Goal: Communication & Community: Answer question/provide support

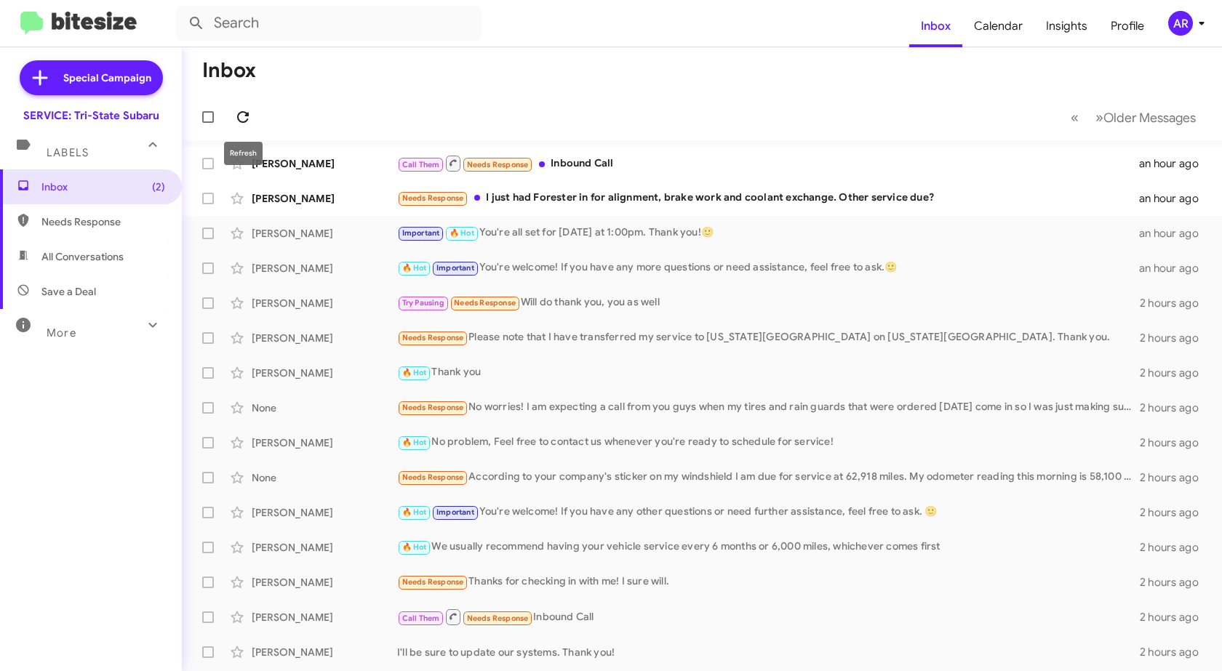
click at [239, 116] on icon at bounding box center [242, 116] width 17 height 17
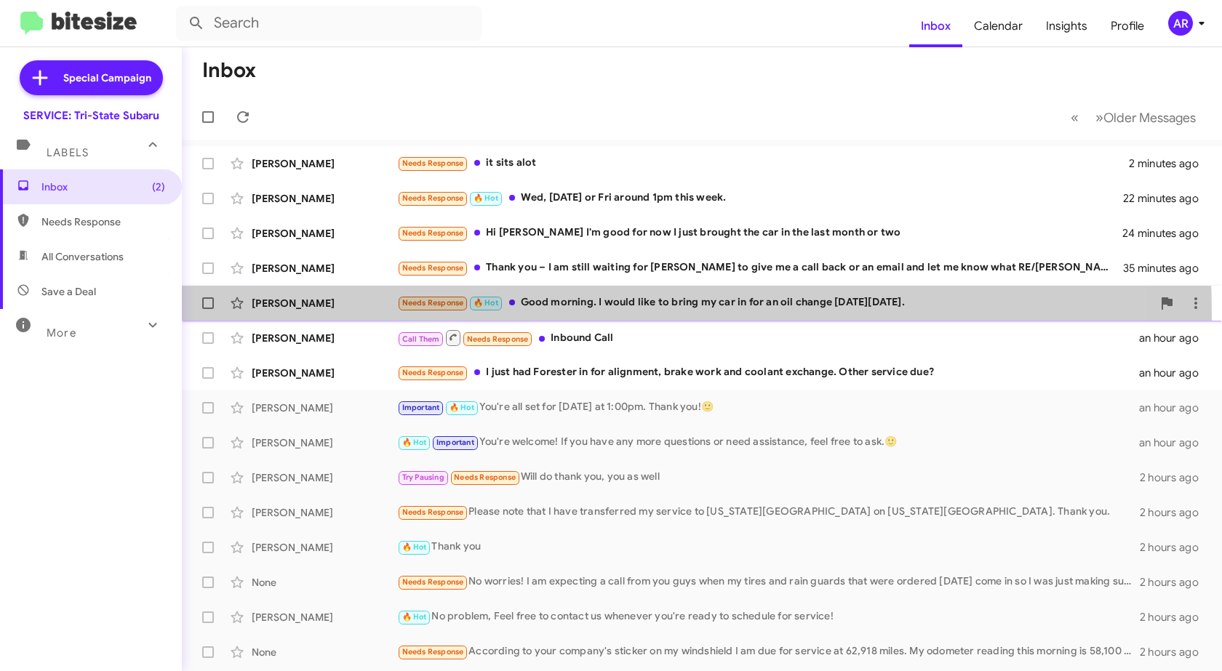
click at [347, 317] on div "[PERSON_NAME] Read Needs Response 🔥 Hot Good morning. I would like to bring my …" at bounding box center [702, 303] width 1017 height 29
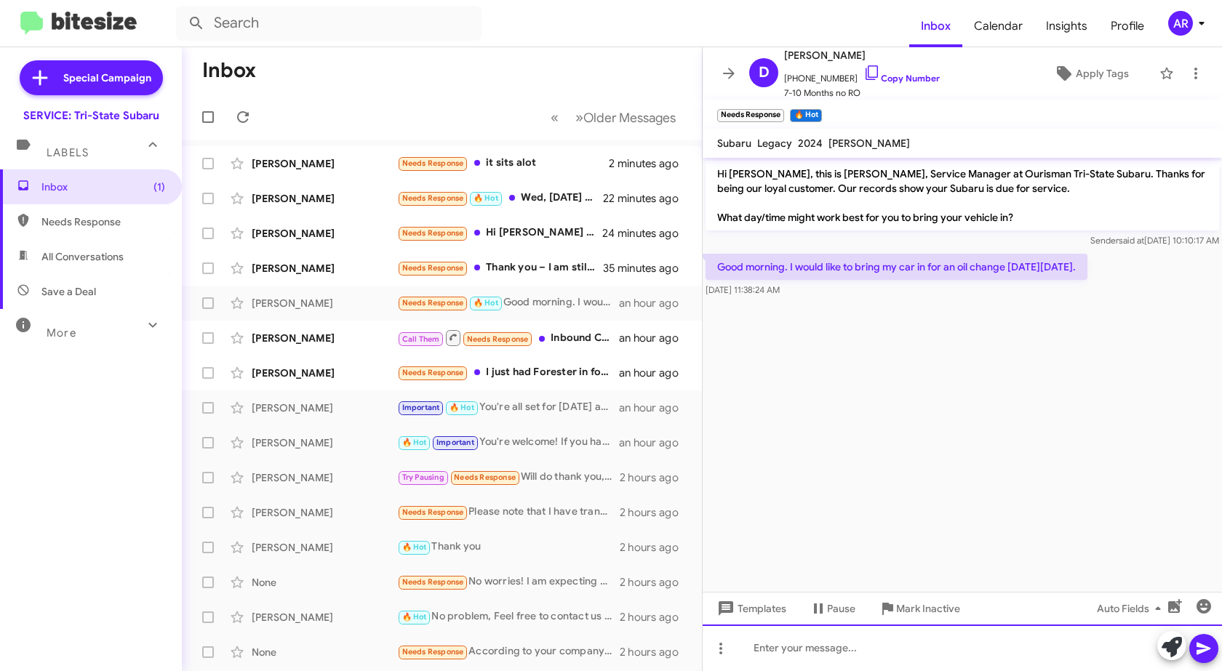
click at [878, 653] on div at bounding box center [962, 648] width 519 height 47
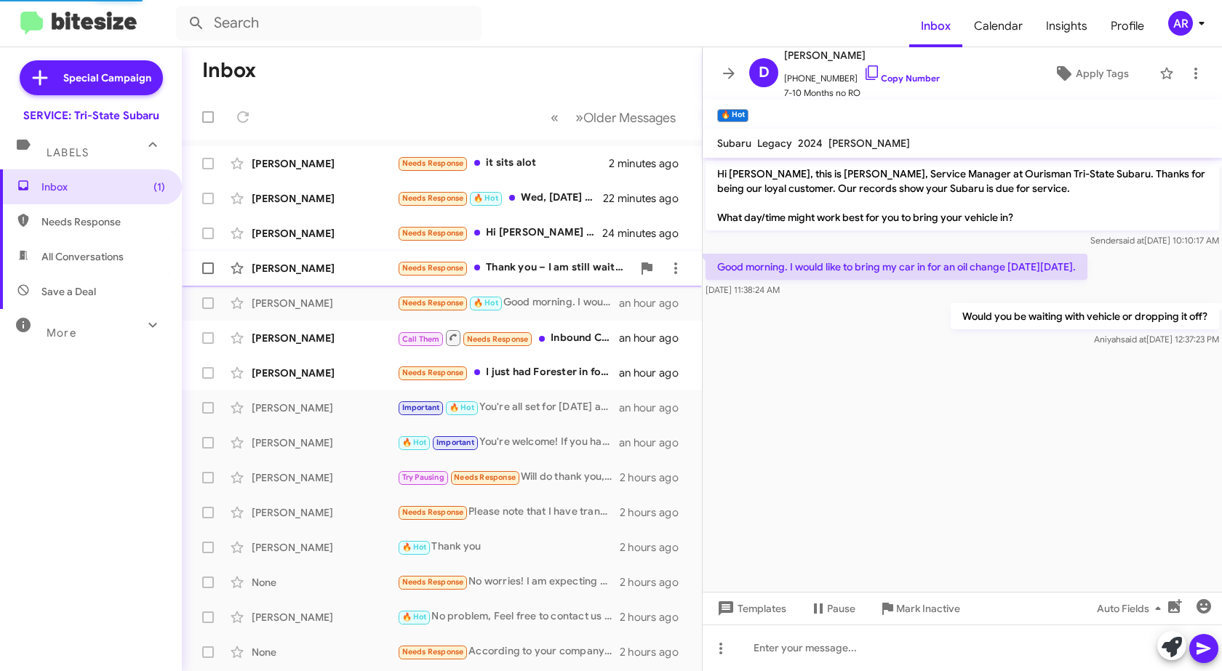
click at [359, 277] on div "[PERSON_NAME] Needs Response Thank you – I am still waiting for [PERSON_NAME] t…" at bounding box center [442, 268] width 497 height 29
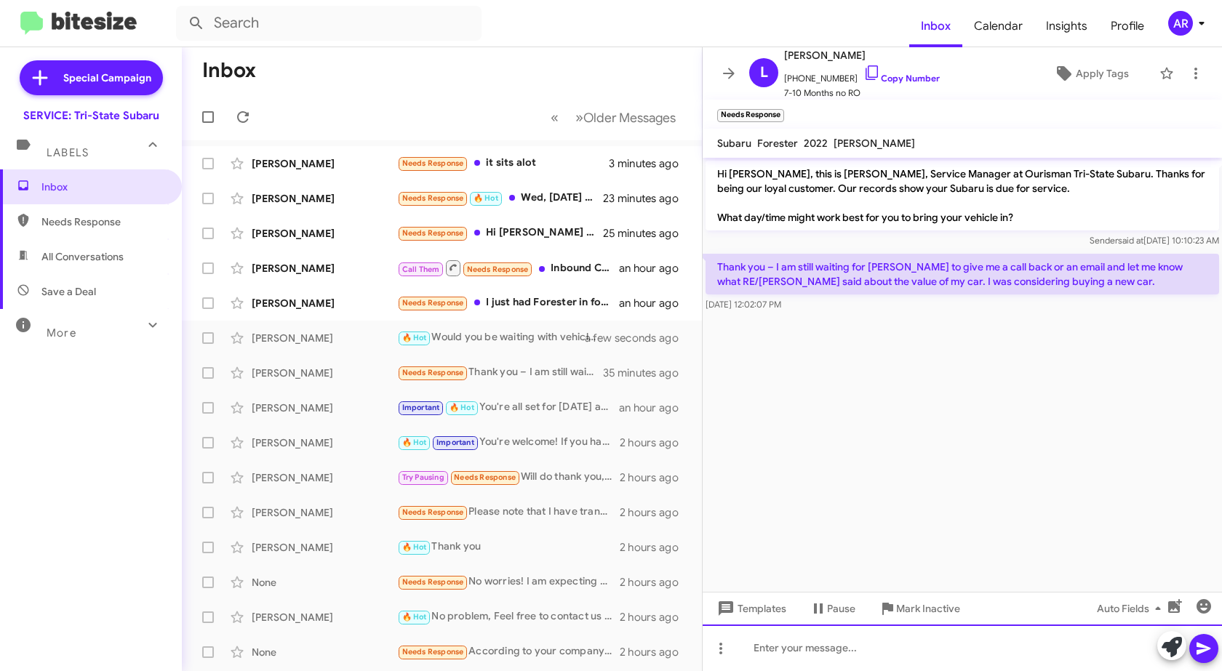
click at [872, 650] on div at bounding box center [962, 648] width 519 height 47
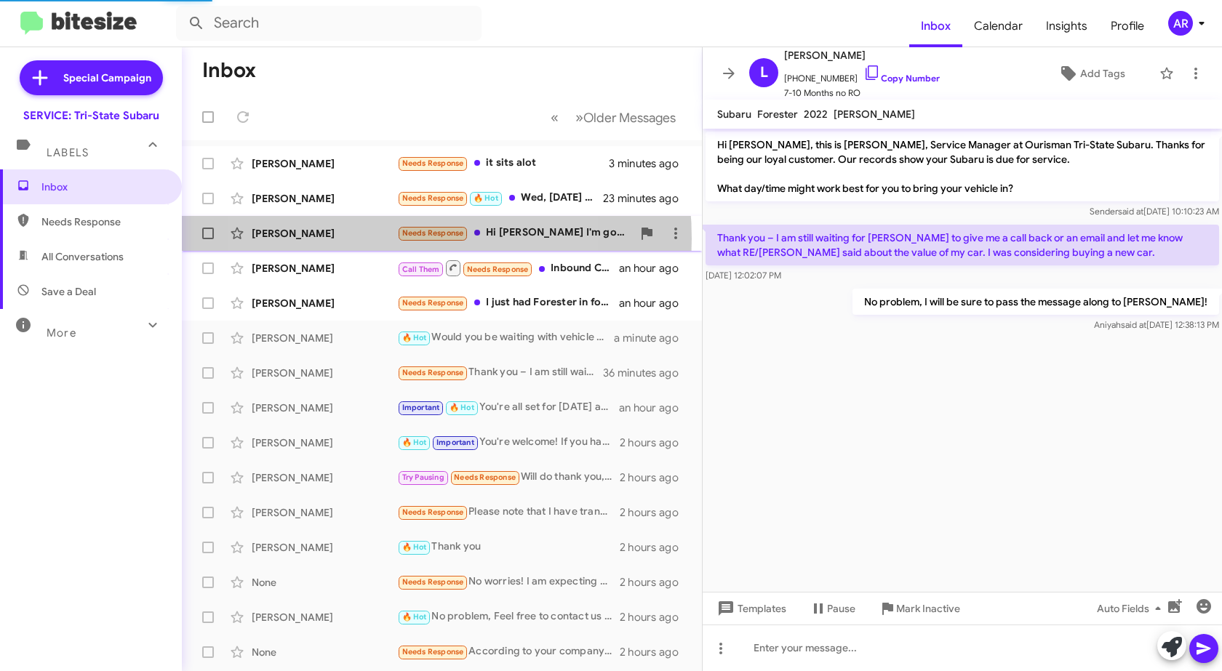
click at [367, 239] on div "[PERSON_NAME]" at bounding box center [325, 233] width 146 height 15
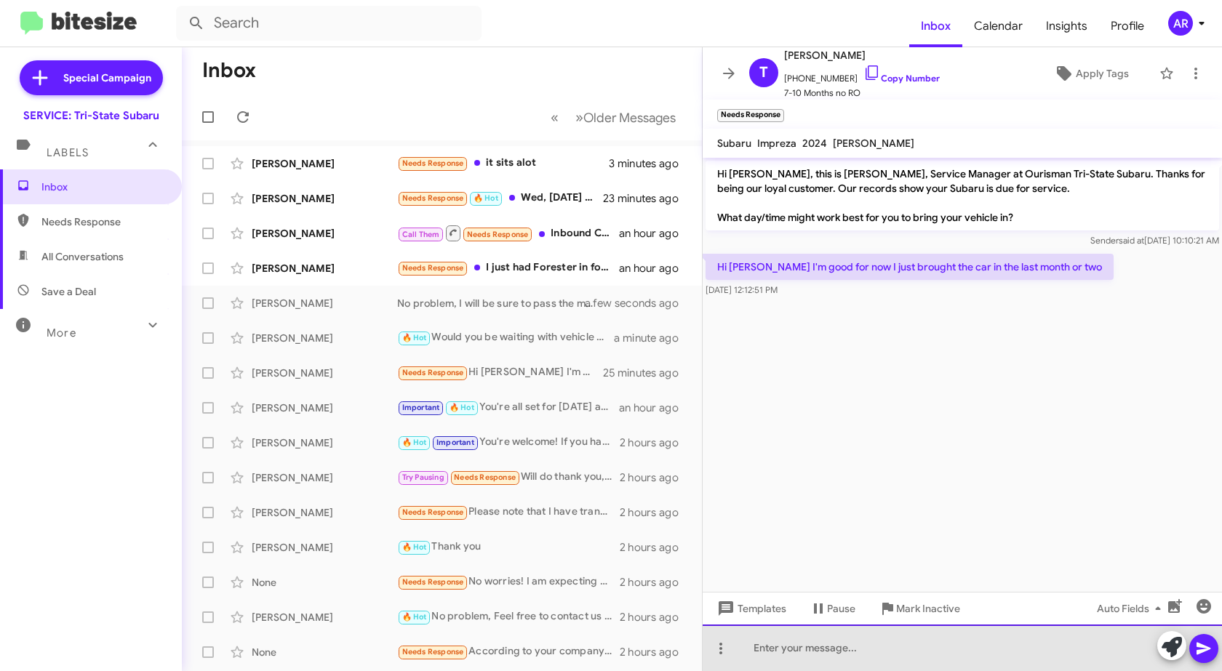
click at [835, 655] on div at bounding box center [962, 648] width 519 height 47
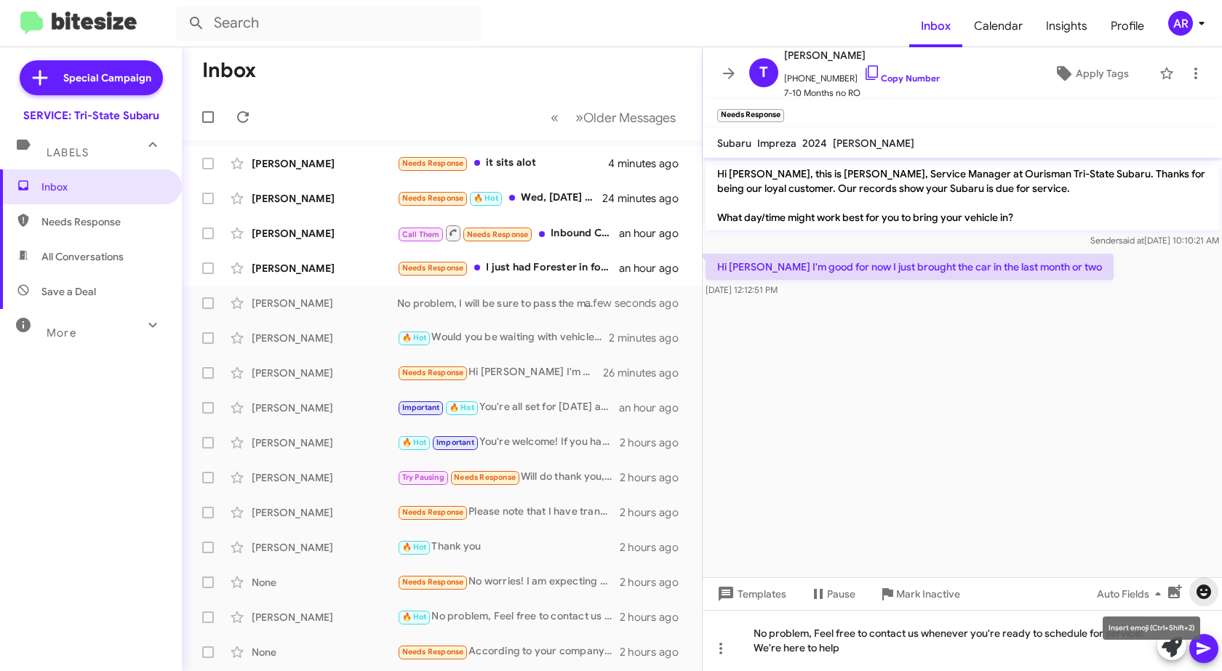
click at [1198, 585] on icon "button" at bounding box center [1203, 591] width 17 height 17
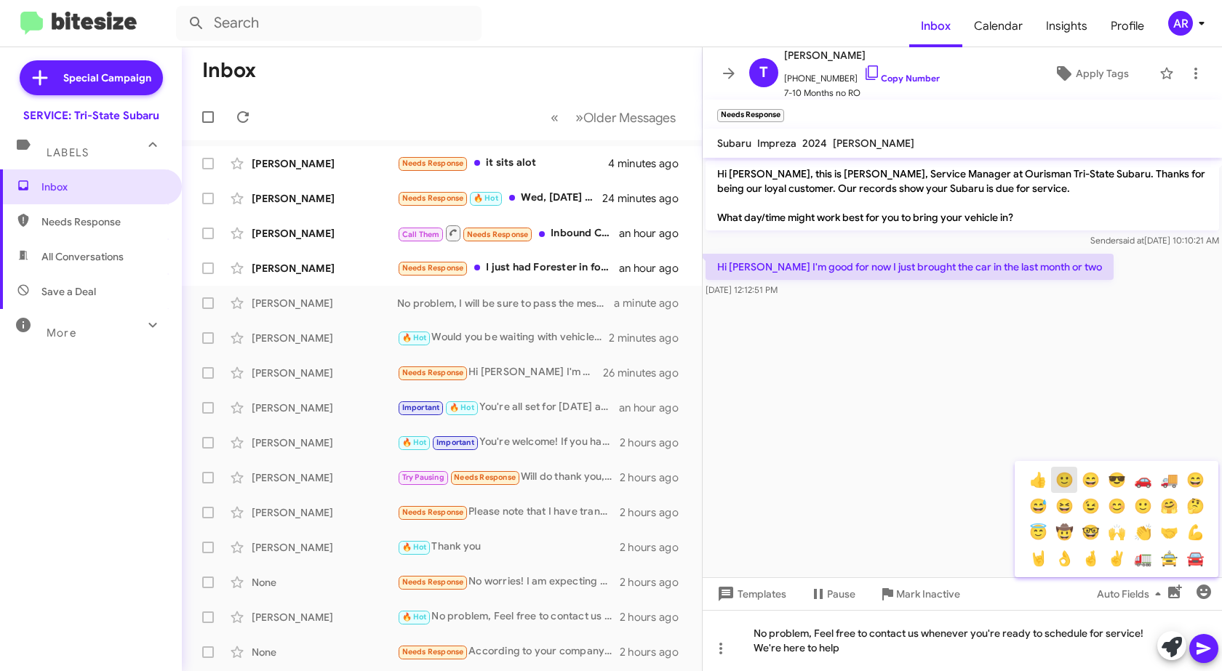
click at [1080, 487] on div "👍 🙂 😄 😎 🚗 🚚 😄 😅 😆 😉 😊 🙂 🤗 🤔 😇 🤠 🤓 🙌 👏 🤝 💪 🤘 👌 🤞 ✌ 🚛 🚖 🚘" at bounding box center [1117, 519] width 204 height 105
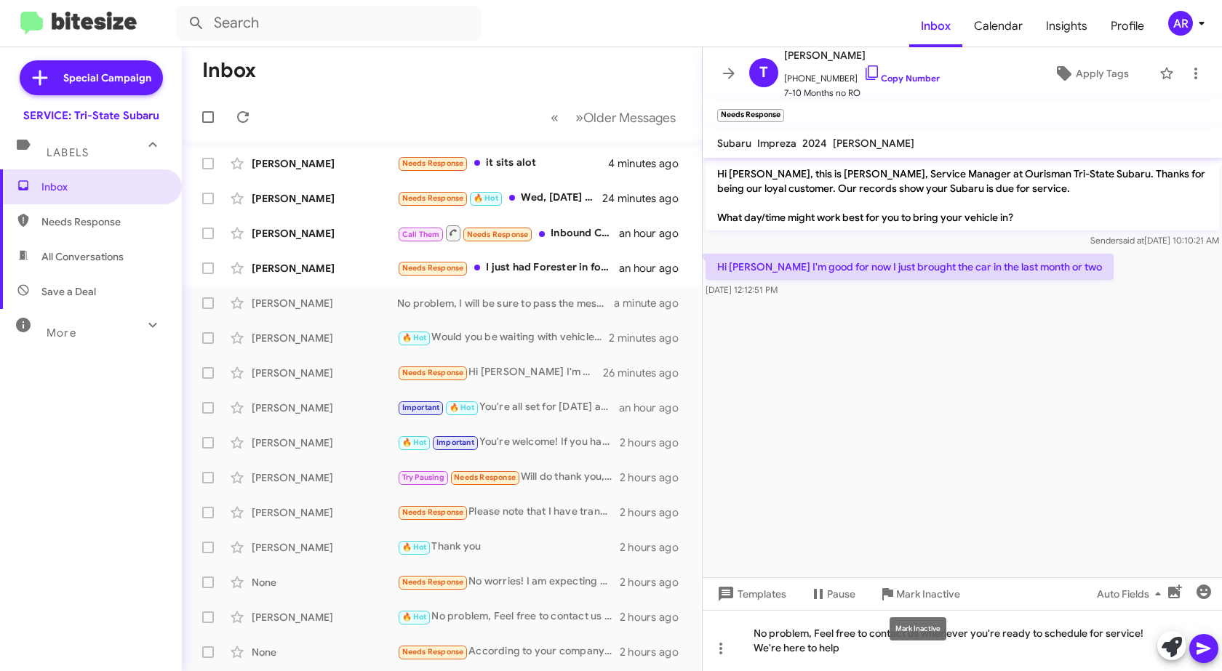
click at [898, 645] on mat-tooltip-component "Mark Inactive" at bounding box center [918, 629] width 77 height 44
click at [885, 655] on div "No problem, Feel free to contact us whenever you're ready to schedule for servi…" at bounding box center [962, 640] width 519 height 61
click at [1202, 592] on icon "button" at bounding box center [1204, 592] width 15 height 15
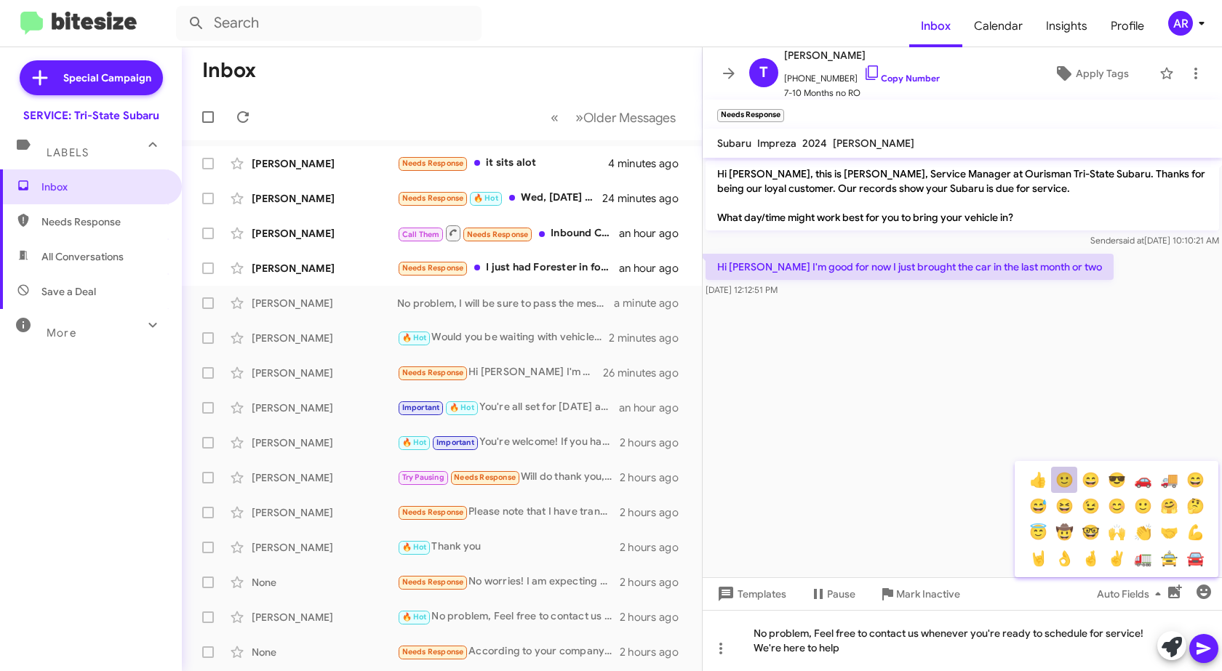
click at [1069, 478] on button "🙂" at bounding box center [1064, 480] width 26 height 26
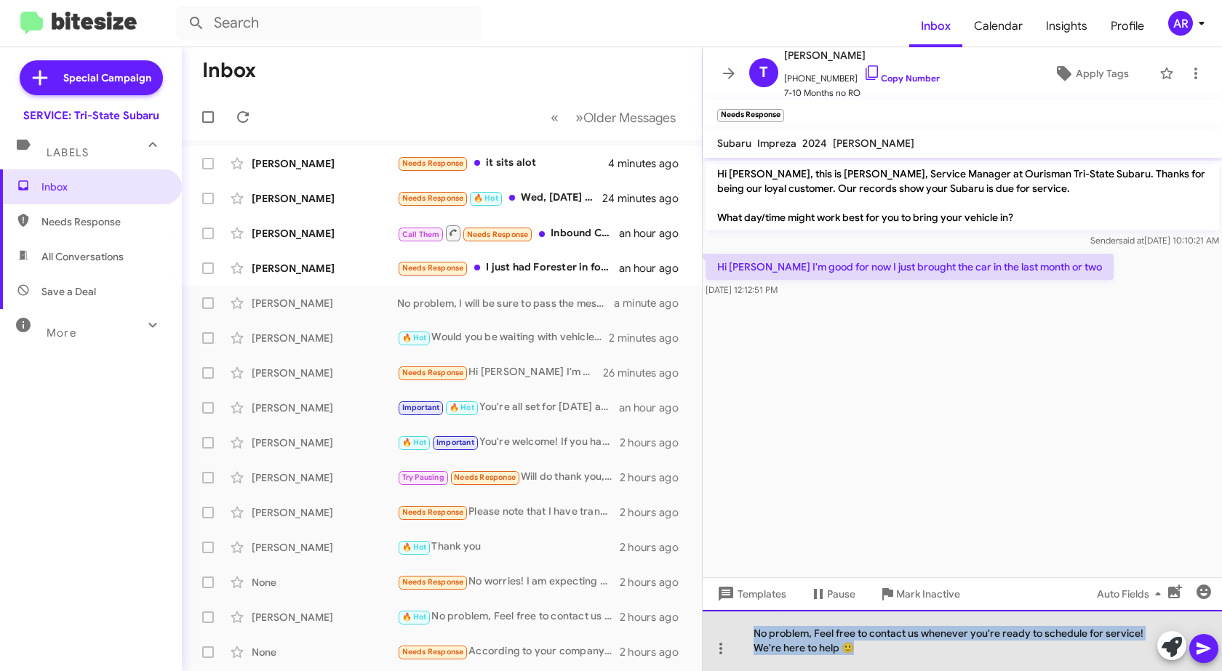
drag, startPoint x: 907, startPoint y: 655, endPoint x: 754, endPoint y: 637, distance: 153.9
click at [754, 637] on div "No problem, Feel free to contact us whenever you're ready to schedule for servi…" at bounding box center [962, 640] width 519 height 61
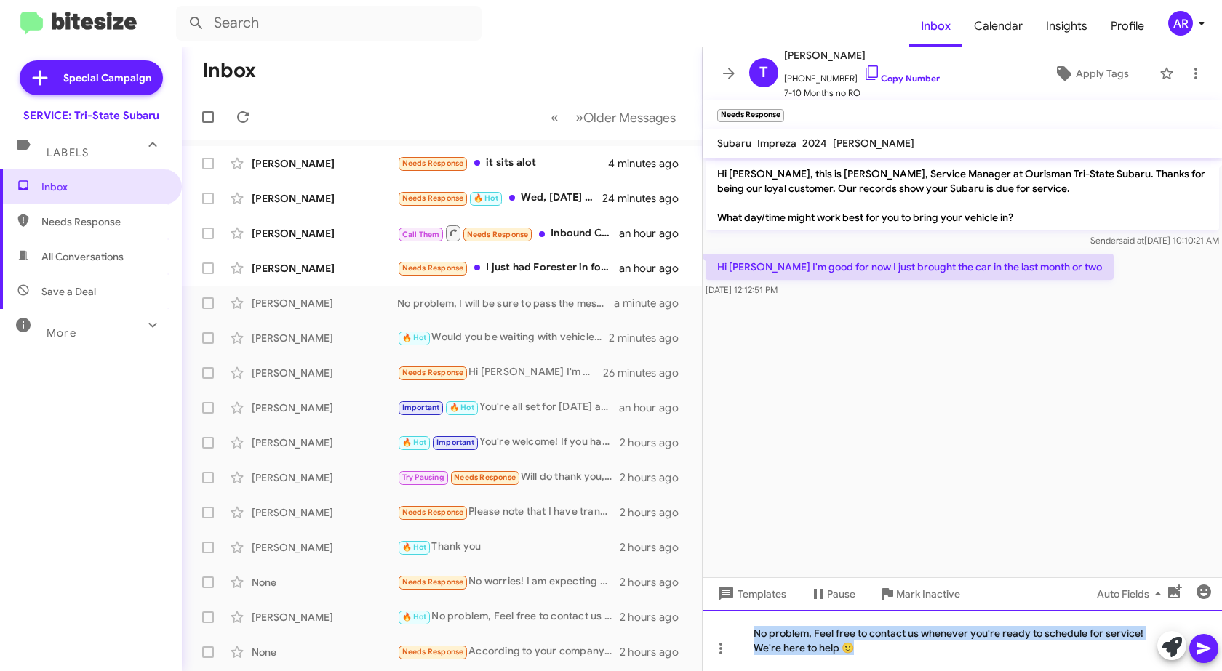
copy div "No problem, Feel free to contact us whenever you're ready to schedule for servi…"
click at [1199, 655] on icon at bounding box center [1203, 648] width 17 height 17
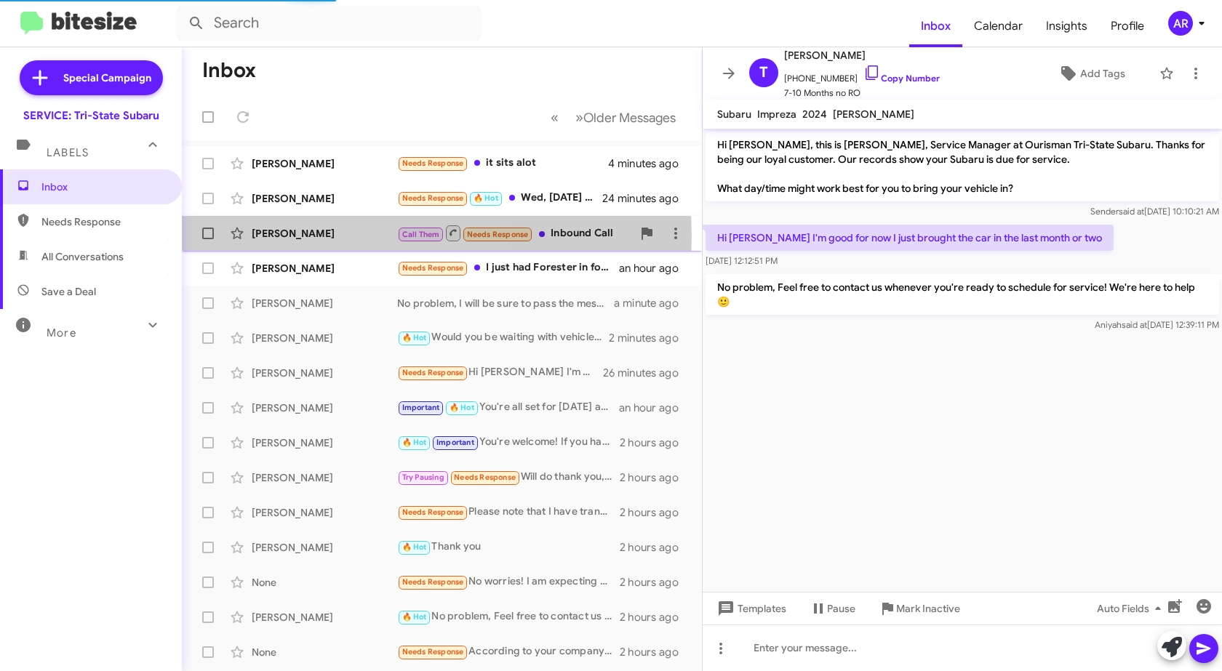
click at [322, 238] on div "[PERSON_NAME]" at bounding box center [325, 233] width 146 height 15
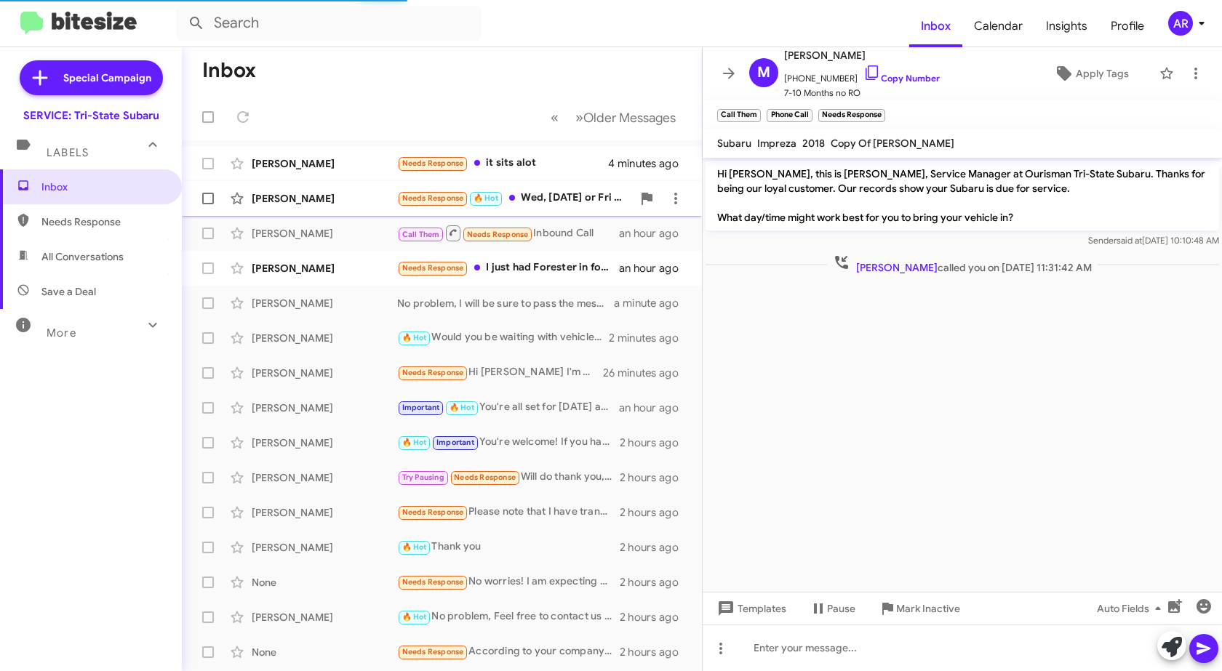
click at [356, 202] on div "[PERSON_NAME]" at bounding box center [325, 198] width 146 height 15
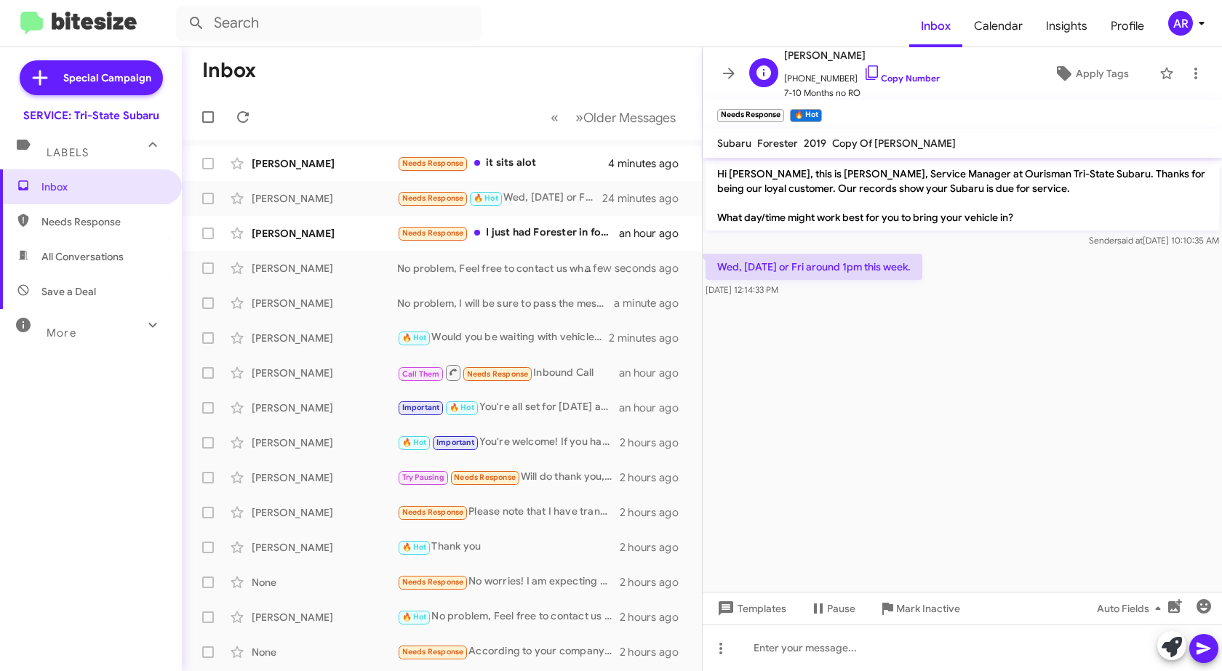
click at [865, 70] on span "[PHONE_NUMBER] Copy Number" at bounding box center [862, 75] width 156 height 22
click at [864, 74] on icon at bounding box center [872, 72] width 17 height 17
click at [904, 651] on div at bounding box center [962, 648] width 519 height 47
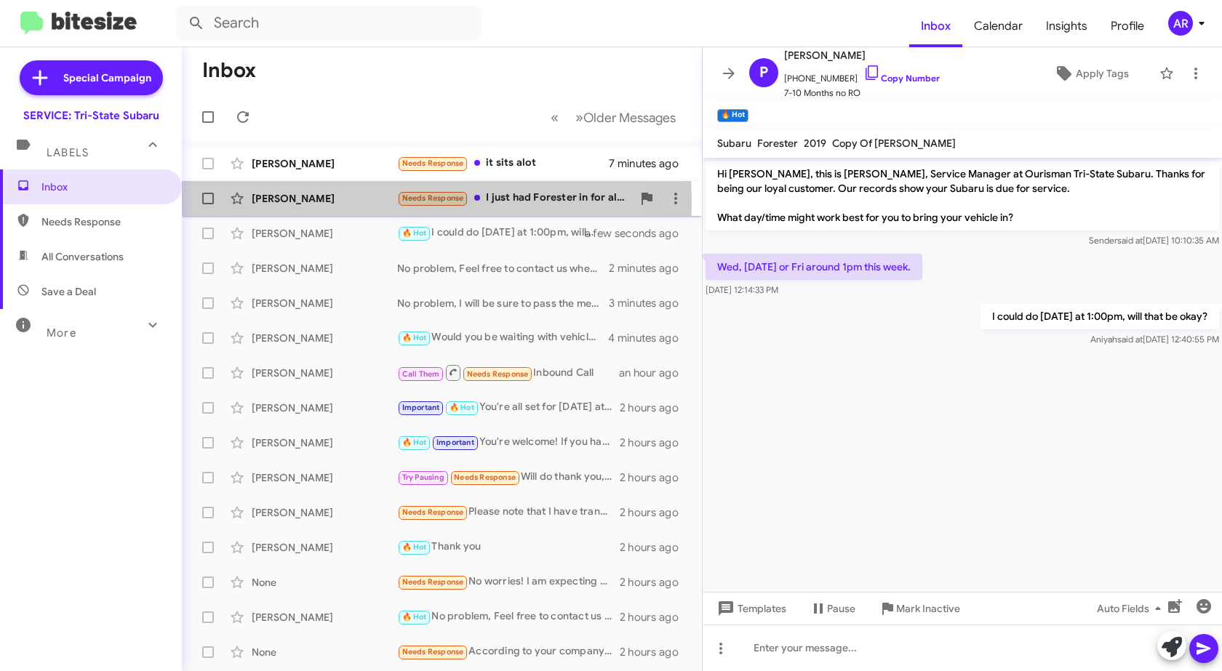
click at [300, 204] on div "[PERSON_NAME]" at bounding box center [325, 198] width 146 height 15
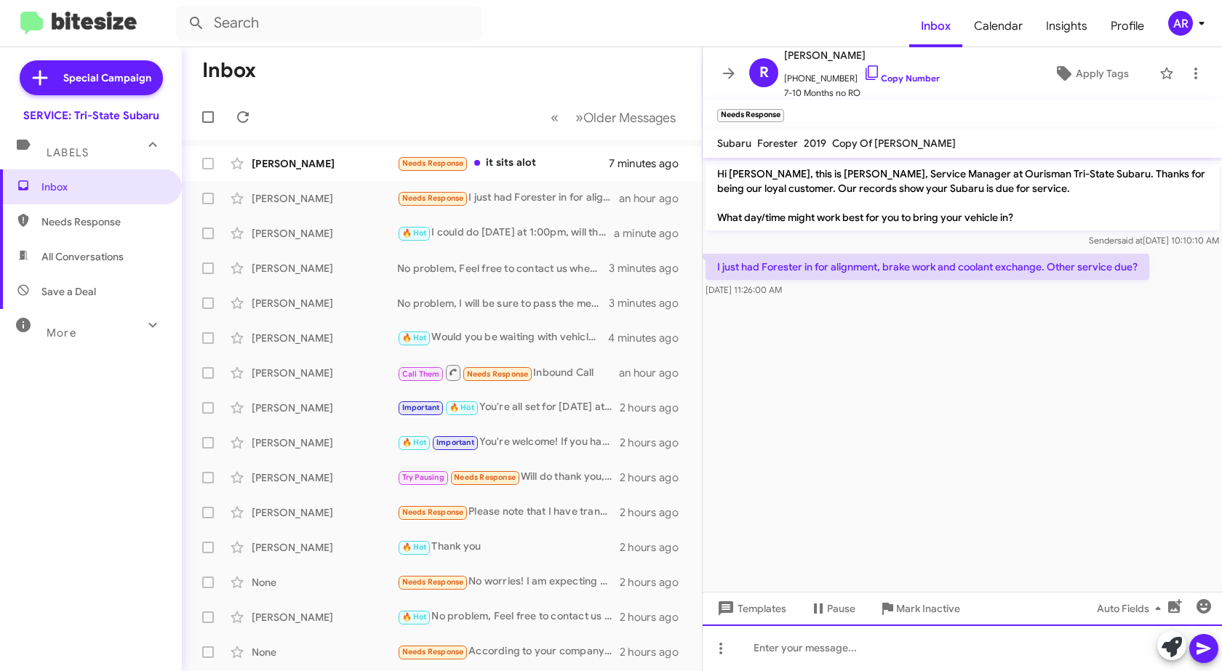
click at [788, 658] on div at bounding box center [962, 648] width 519 height 47
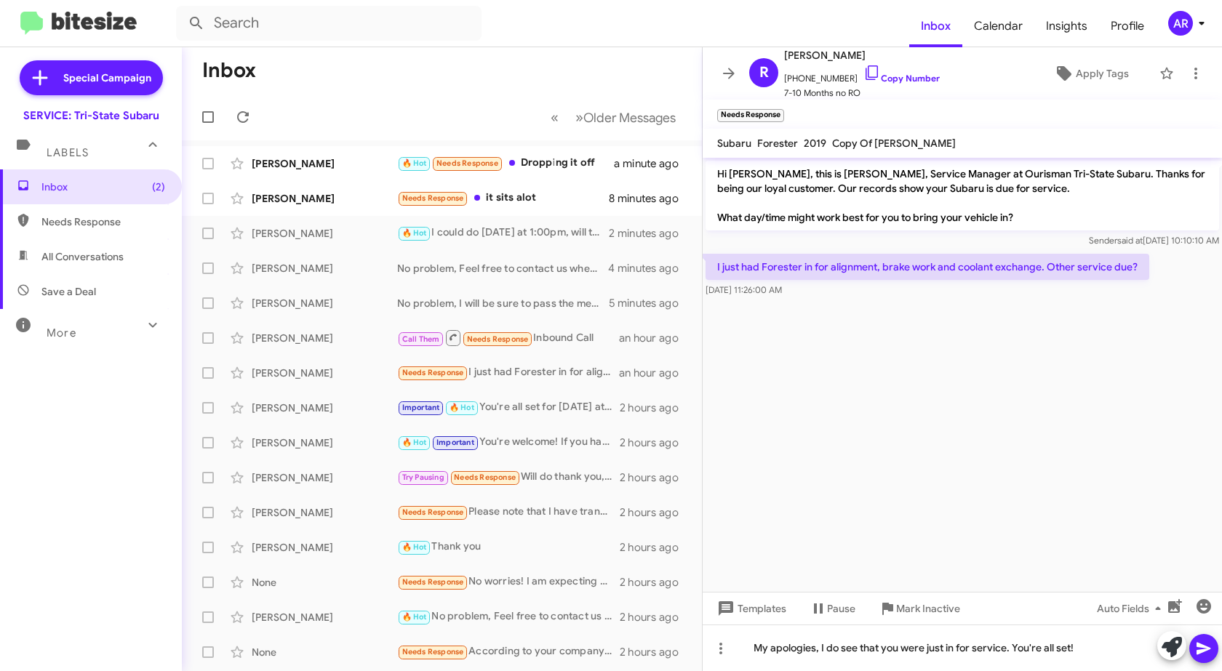
click at [1209, 642] on icon at bounding box center [1203, 648] width 17 height 17
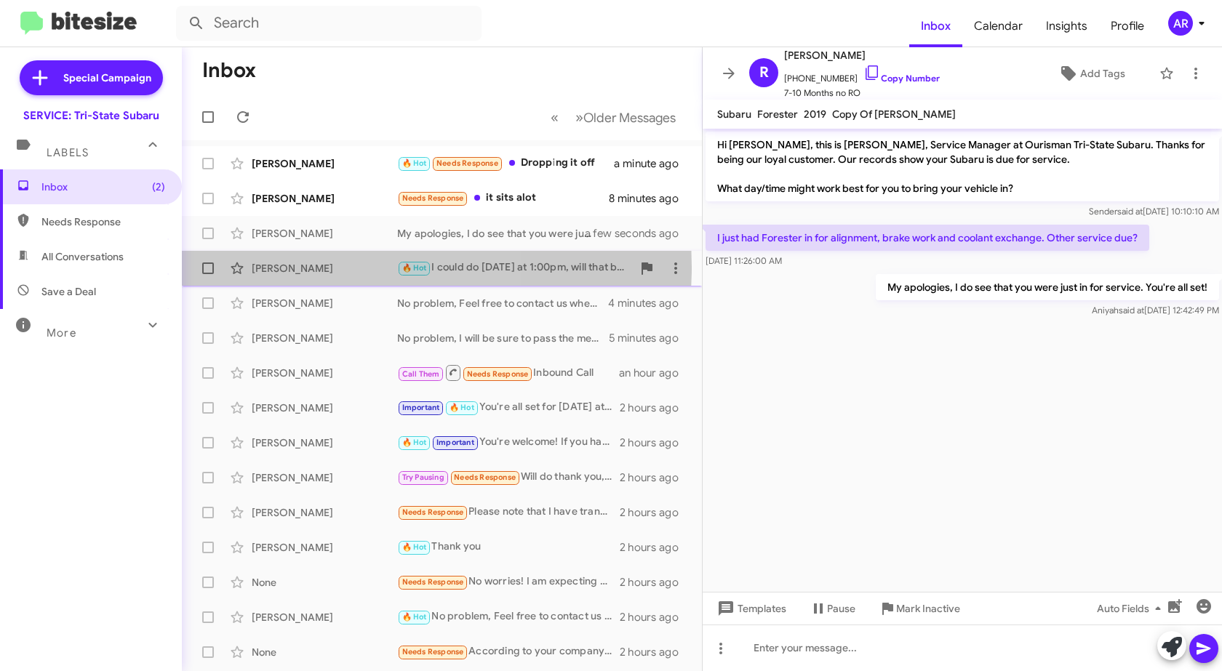
click at [329, 267] on div "[PERSON_NAME]" at bounding box center [325, 268] width 146 height 15
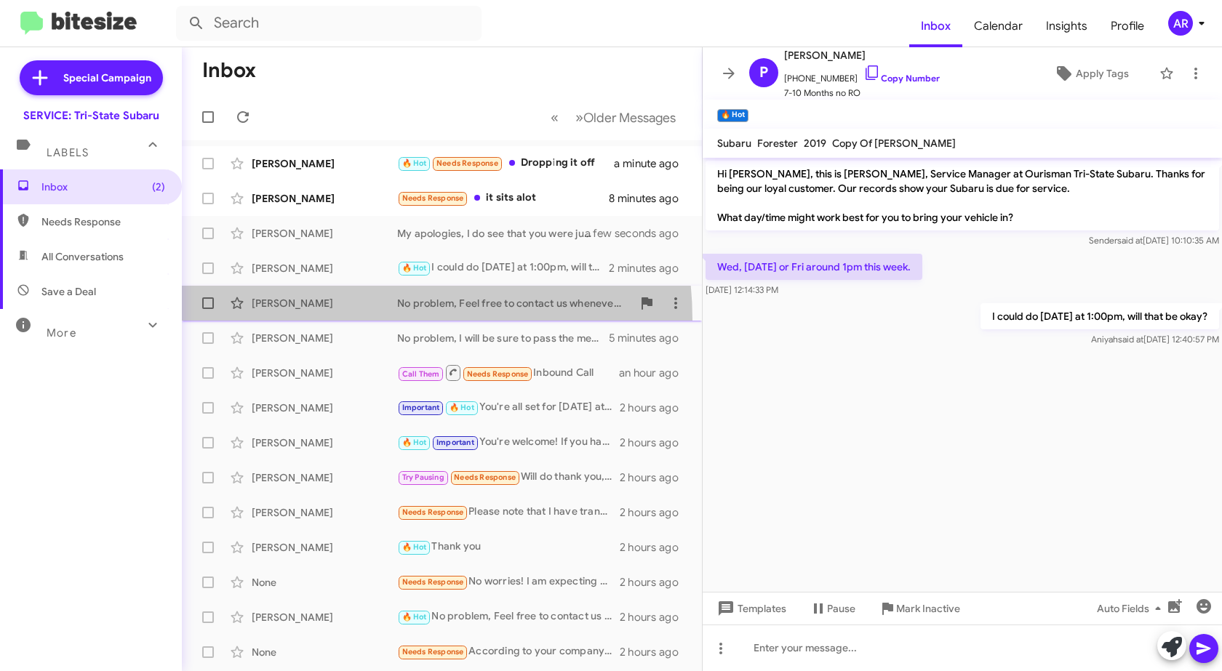
click at [329, 320] on span "[PERSON_NAME] No problem, Feel free to contact us whenever you're ready to sche…" at bounding box center [442, 303] width 520 height 35
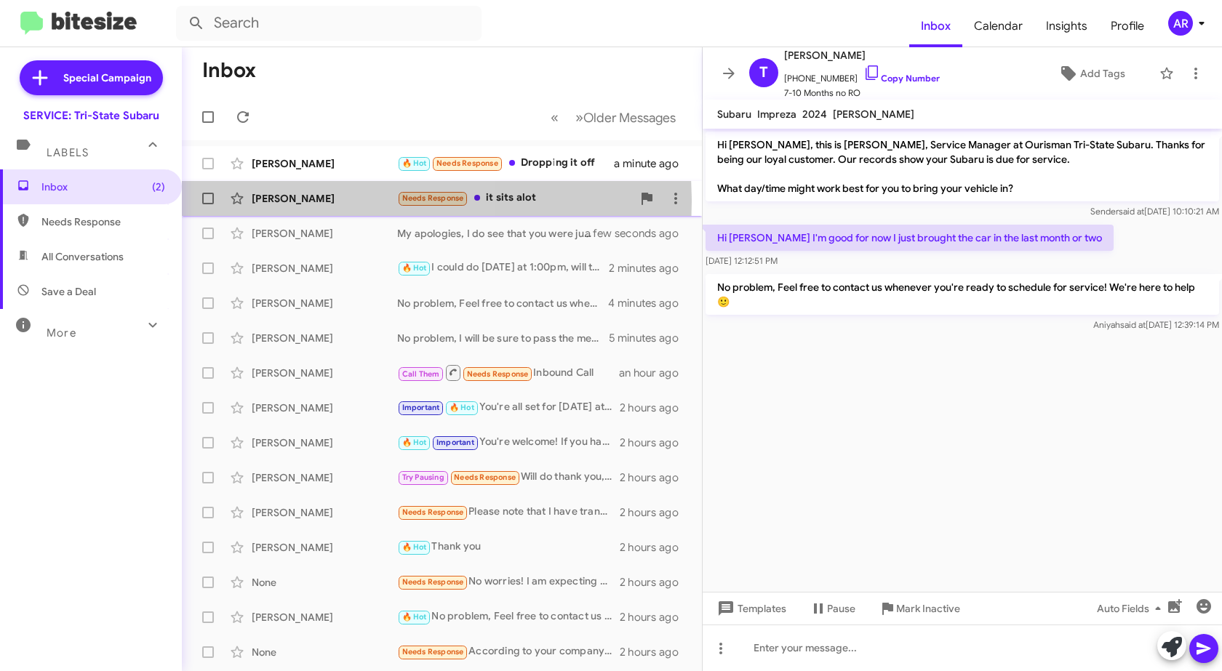
click at [316, 202] on div "[PERSON_NAME]" at bounding box center [325, 198] width 146 height 15
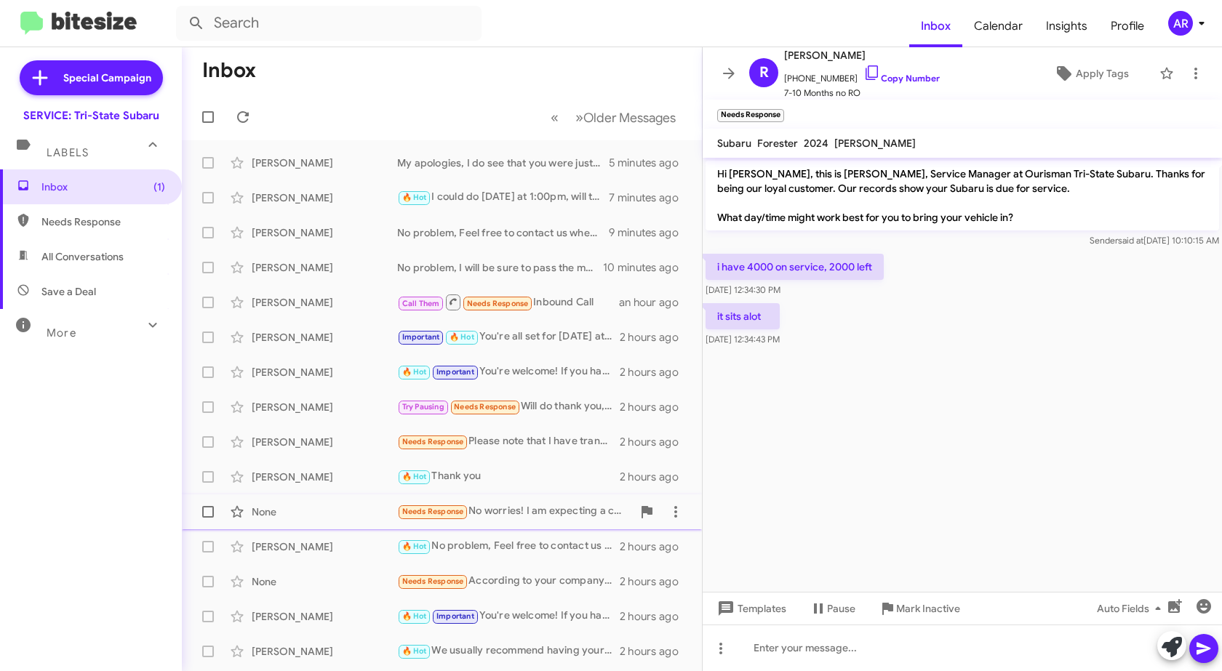
scroll to position [121, 0]
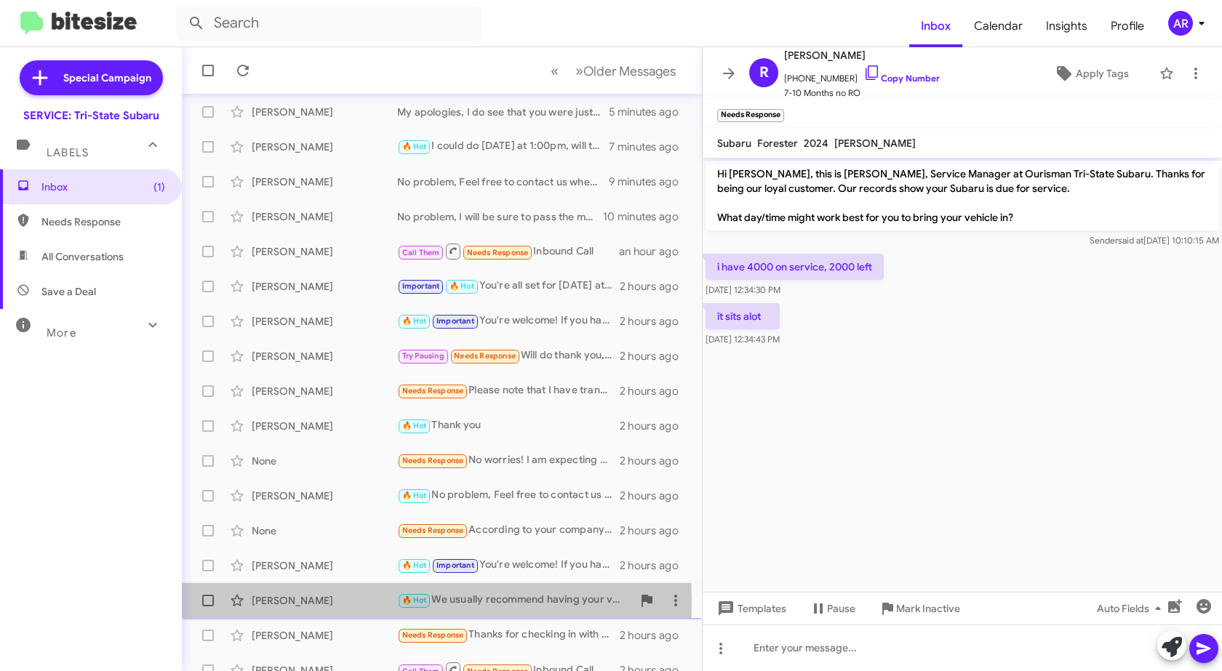
click at [348, 601] on div "[PERSON_NAME]" at bounding box center [325, 601] width 146 height 15
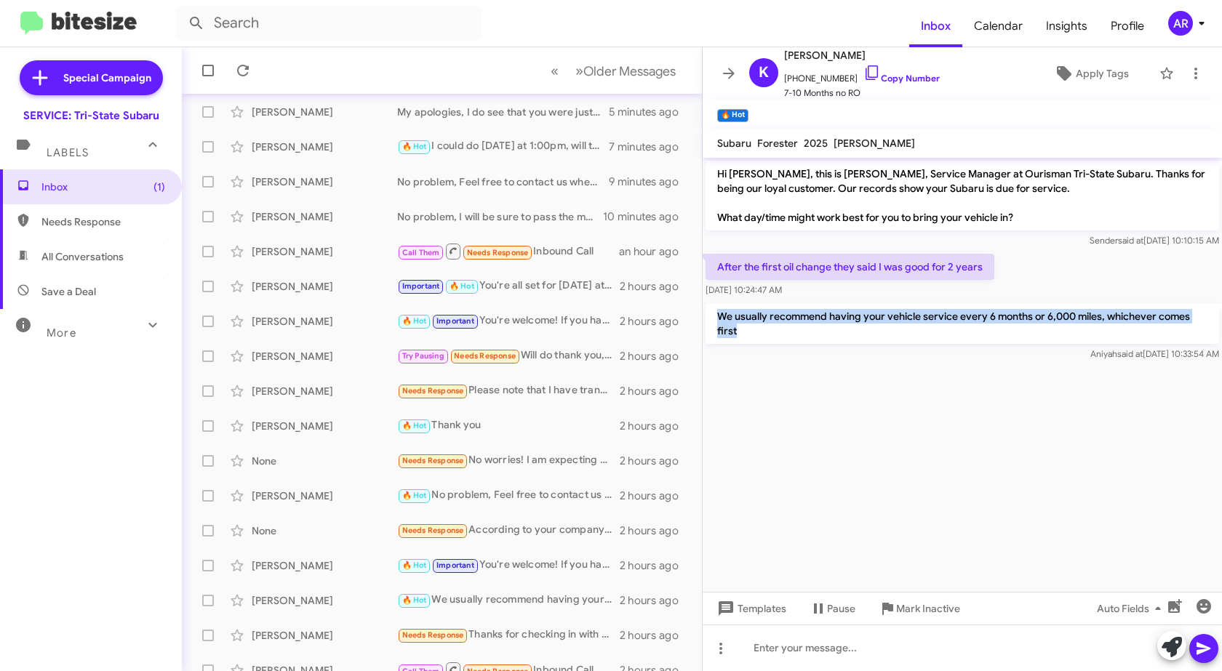
drag, startPoint x: 719, startPoint y: 313, endPoint x: 738, endPoint y: 329, distance: 24.8
click at [738, 329] on p "We usually recommend having your vehicle service every 6 months or 6,000 miles,…" at bounding box center [963, 323] width 514 height 41
copy p "We usually recommend having your vehicle service every 6 months or 6,000 miles,…"
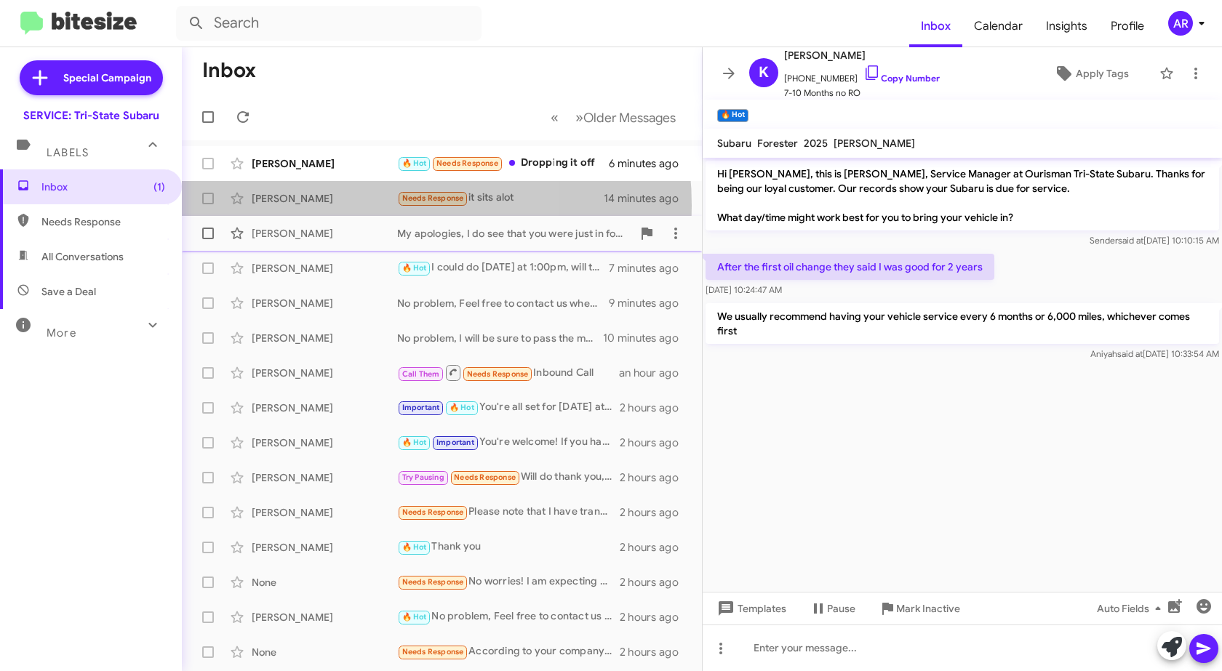
drag, startPoint x: 348, startPoint y: 206, endPoint x: 364, endPoint y: 219, distance: 20.7
click at [348, 205] on div "[PERSON_NAME] Needs Response it sits alot 14 minutes ago" at bounding box center [442, 198] width 497 height 29
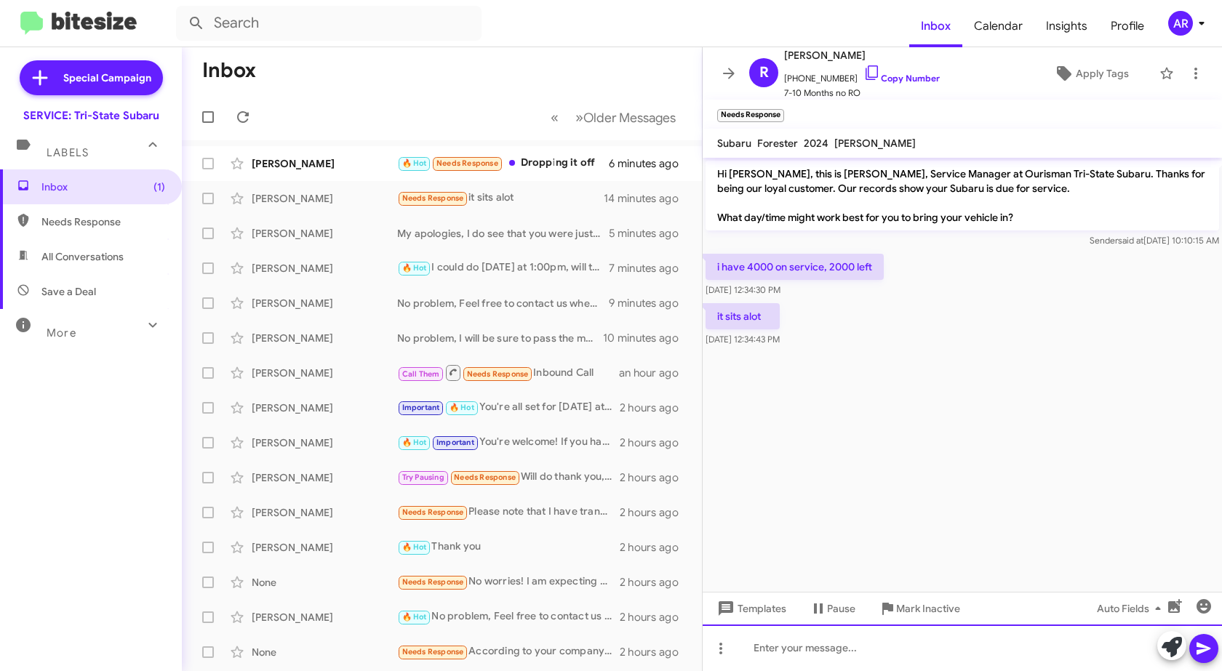
click at [805, 647] on div at bounding box center [962, 648] width 519 height 47
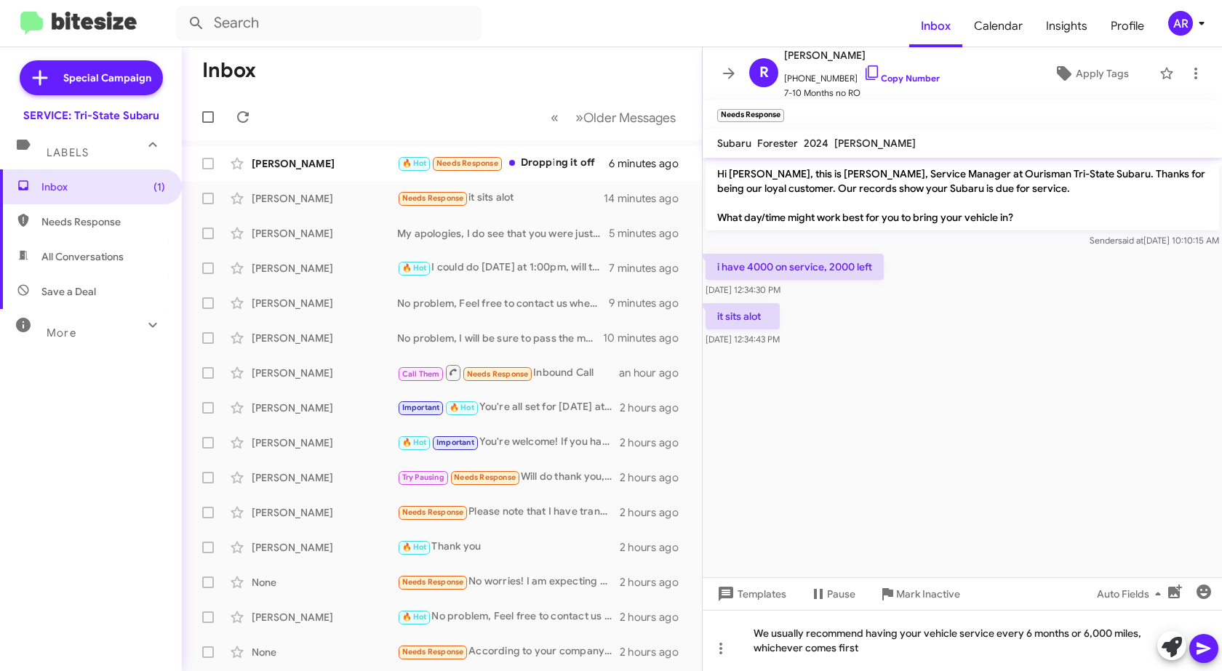
click at [1207, 647] on icon at bounding box center [1203, 648] width 17 height 17
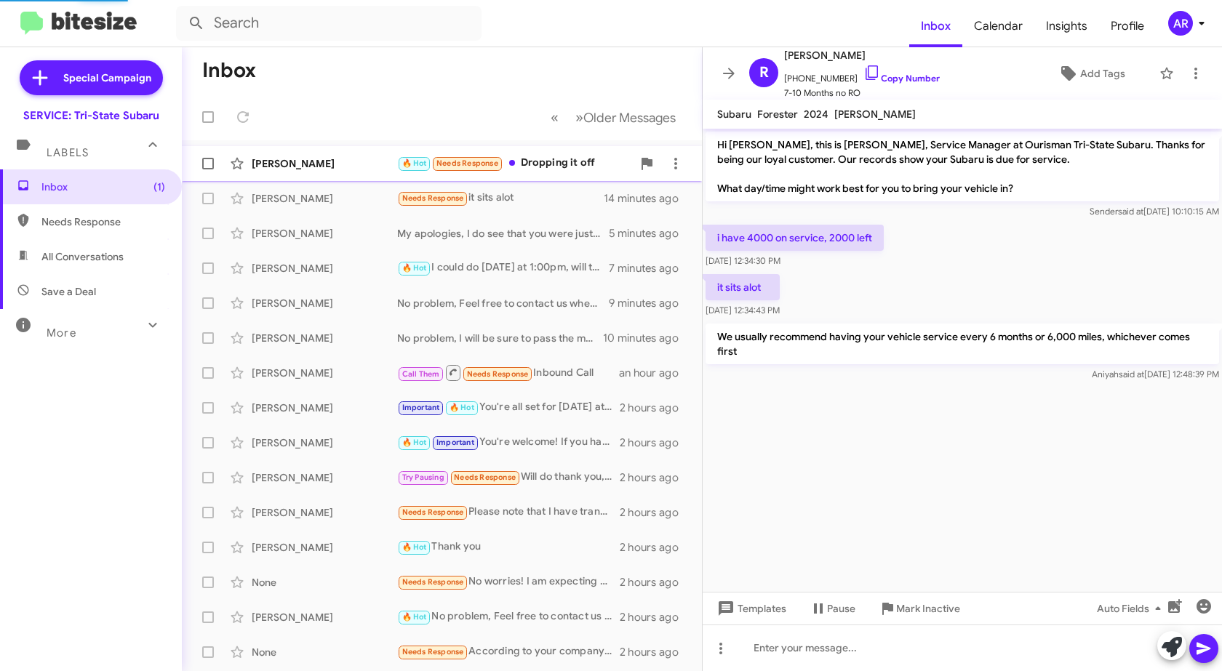
click at [318, 164] on div "[PERSON_NAME]" at bounding box center [325, 163] width 146 height 15
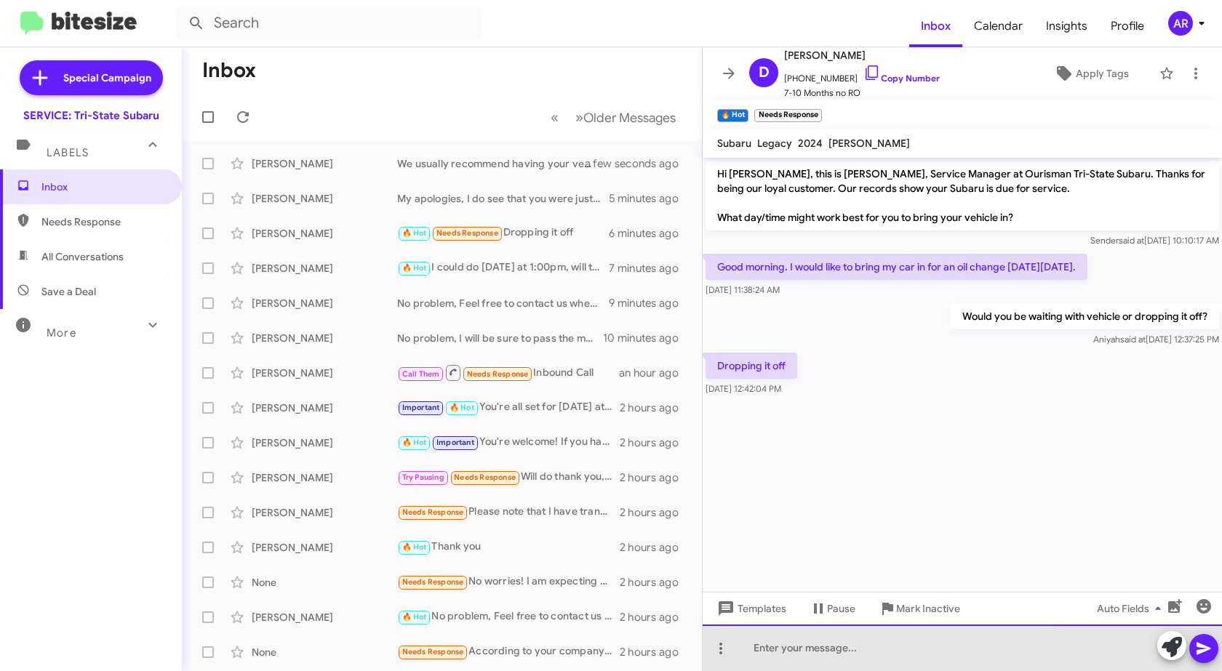
click at [861, 645] on div at bounding box center [962, 648] width 519 height 47
click at [763, 642] on div "What time would work" at bounding box center [962, 648] width 519 height 47
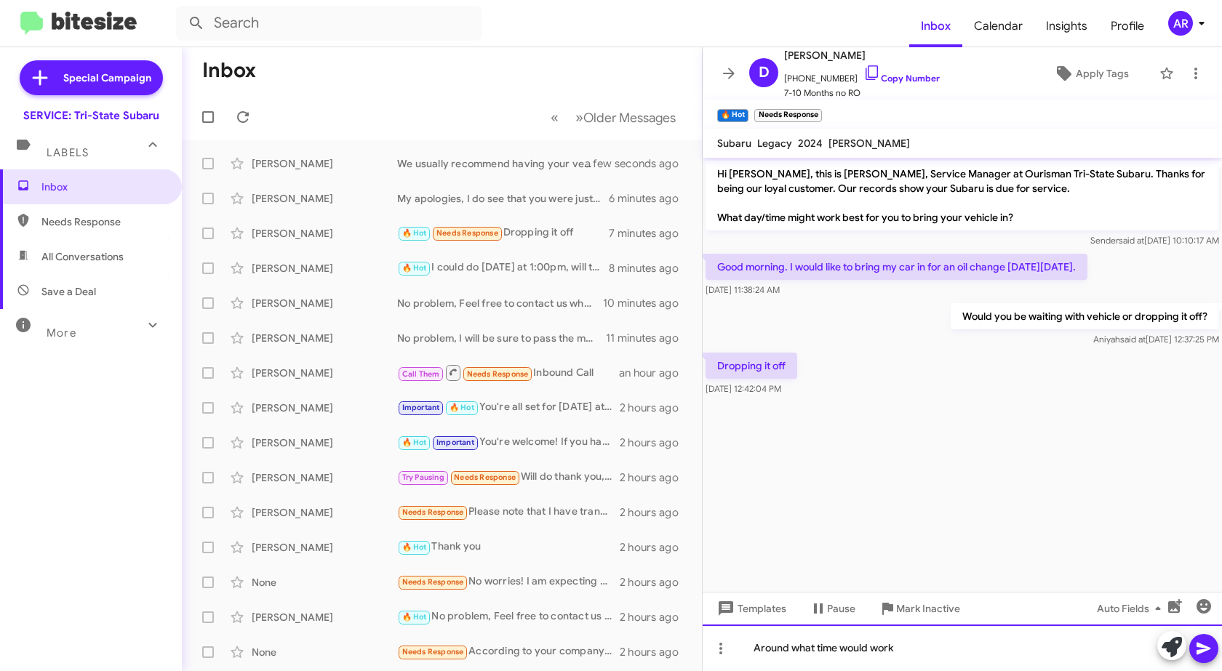
click at [902, 647] on div "Around what time would work" at bounding box center [962, 648] width 519 height 47
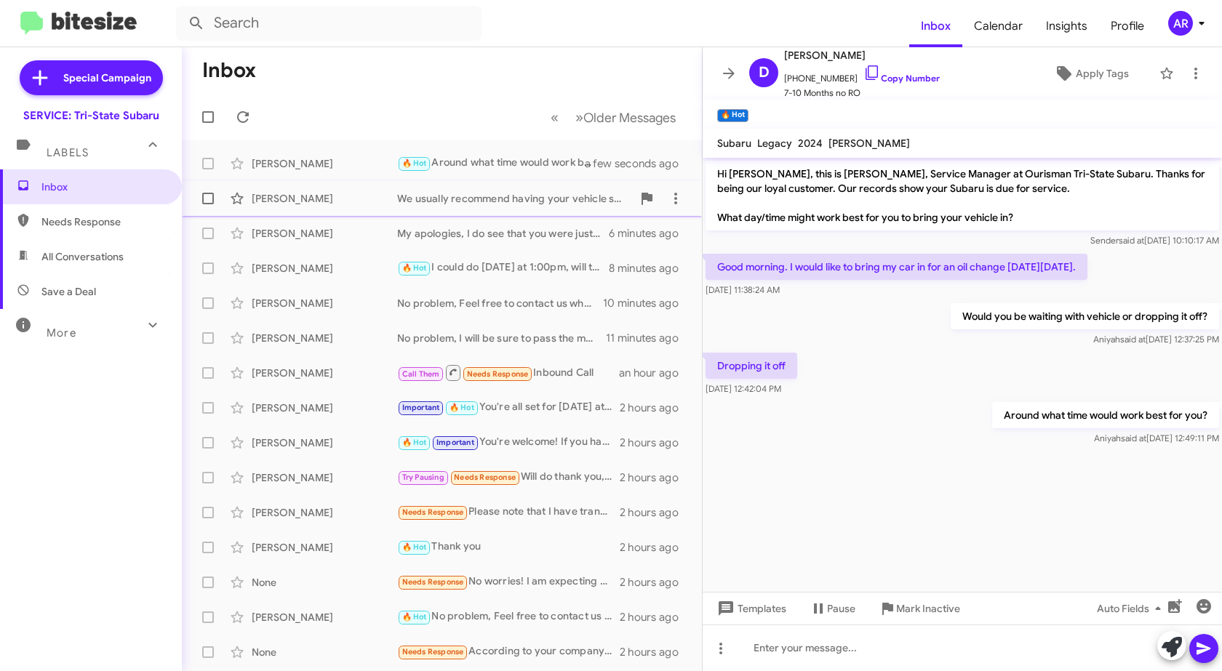
click at [354, 199] on div "[PERSON_NAME]" at bounding box center [325, 198] width 146 height 15
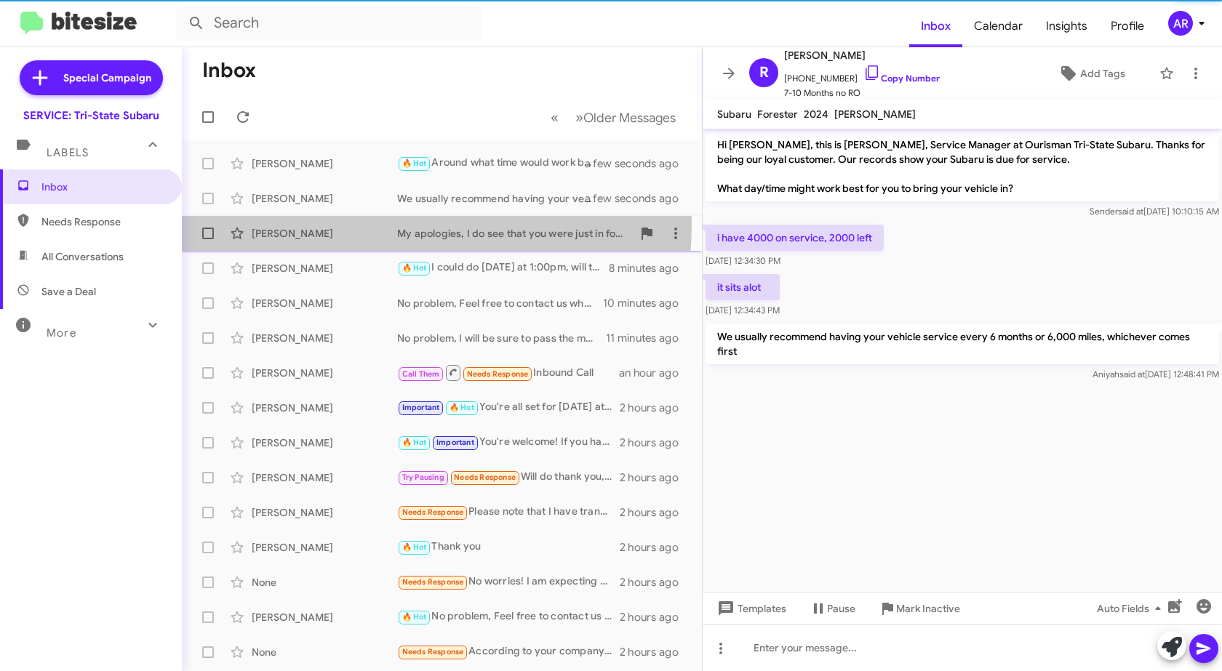
click at [351, 224] on div "[PERSON_NAME] My apologies, I do see that you were just in for service. You're …" at bounding box center [442, 233] width 497 height 29
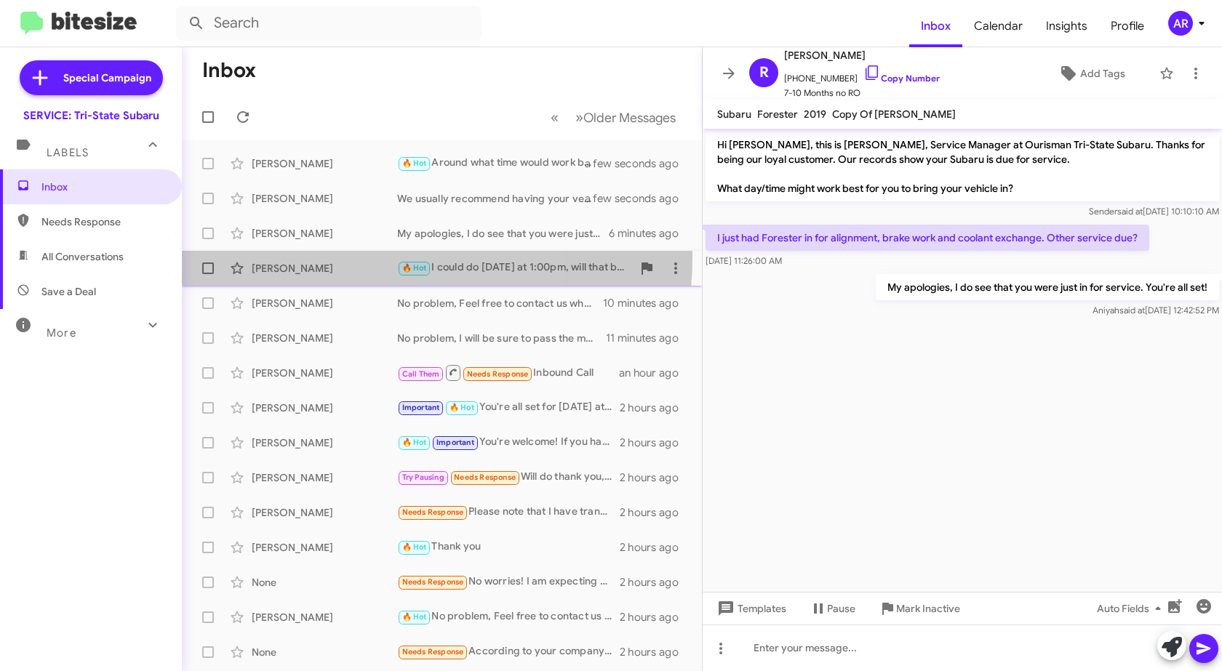
click at [351, 257] on div "[PERSON_NAME] 🔥 Hot I could do [DATE] at 1:00pm, will that be okay? 8 minutes a…" at bounding box center [442, 268] width 497 height 29
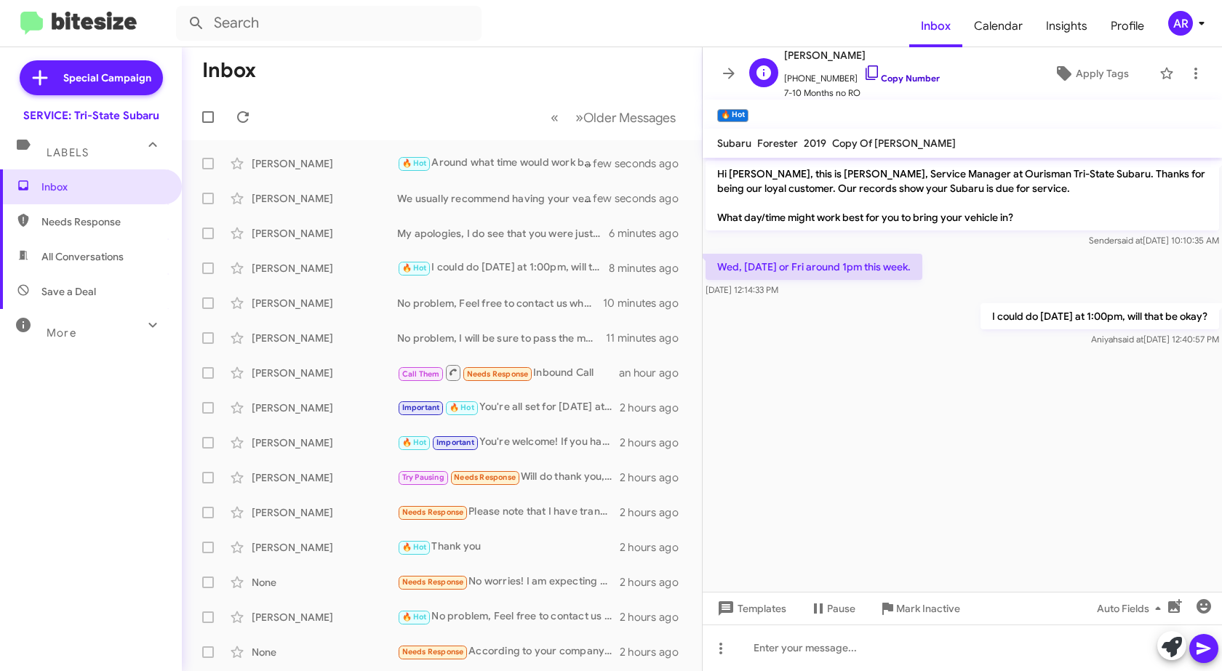
click at [864, 72] on icon at bounding box center [872, 72] width 17 height 17
click at [249, 118] on icon at bounding box center [242, 116] width 17 height 17
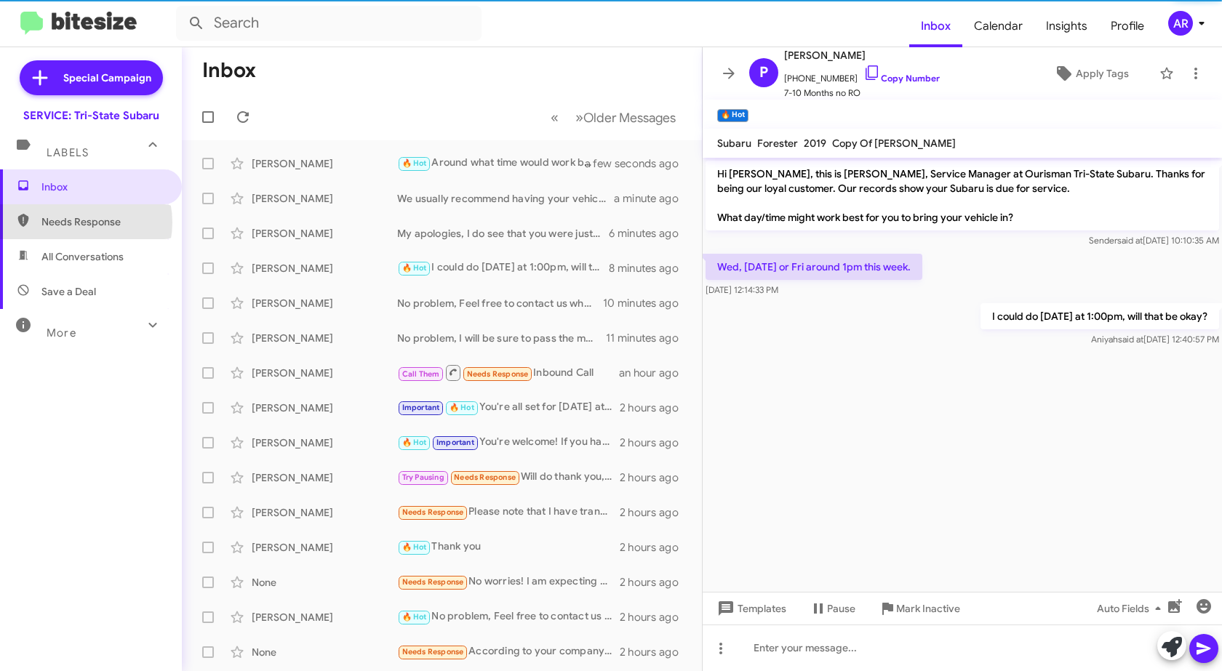
click at [73, 223] on span "Needs Response" at bounding box center [103, 222] width 124 height 15
type input "in:needs-response"
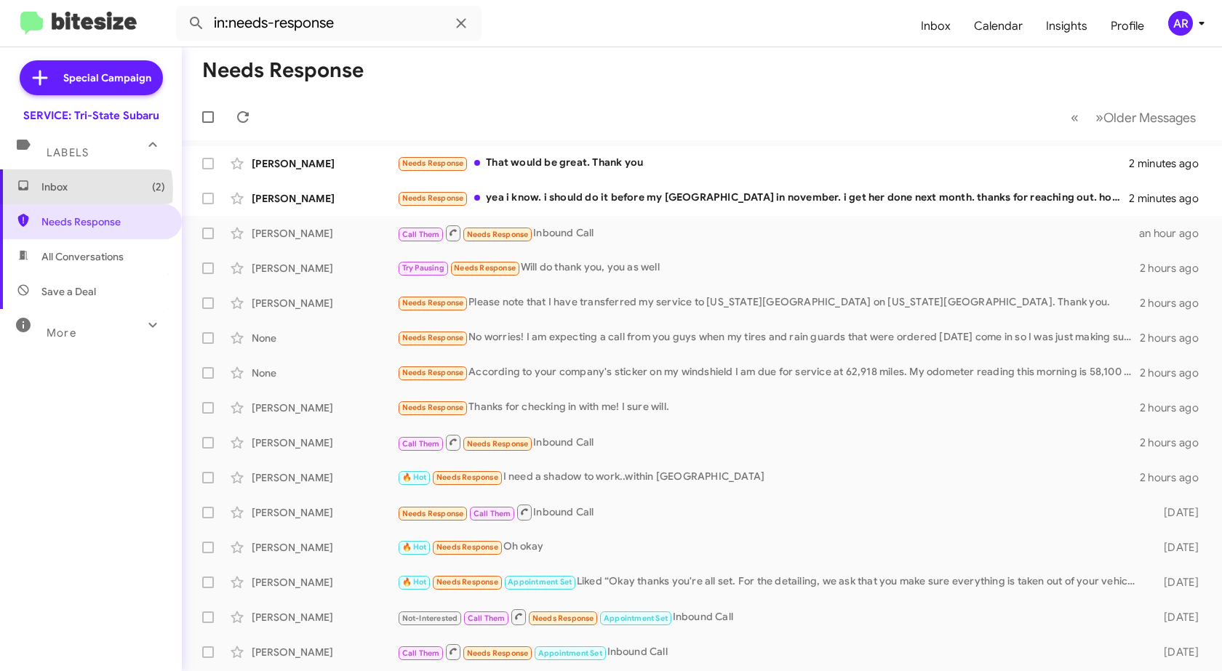
click at [72, 190] on span "Inbox (2)" at bounding box center [103, 187] width 124 height 15
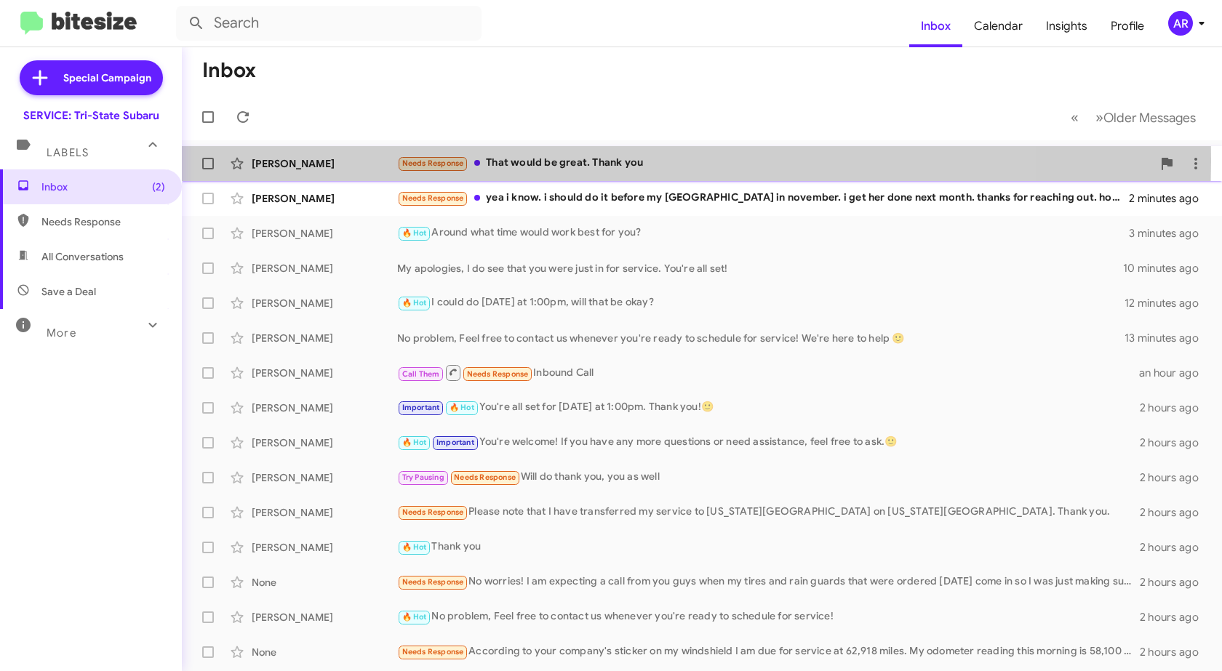
click at [292, 159] on div "[PERSON_NAME]" at bounding box center [325, 163] width 146 height 15
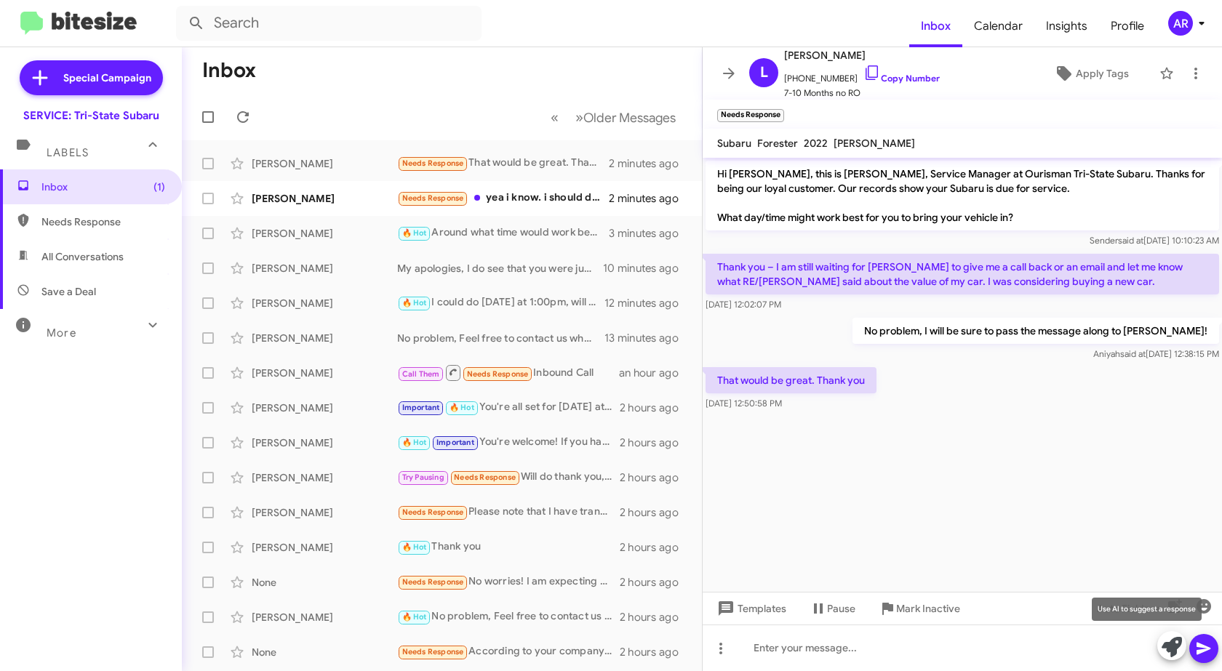
click at [1167, 647] on icon at bounding box center [1172, 647] width 20 height 20
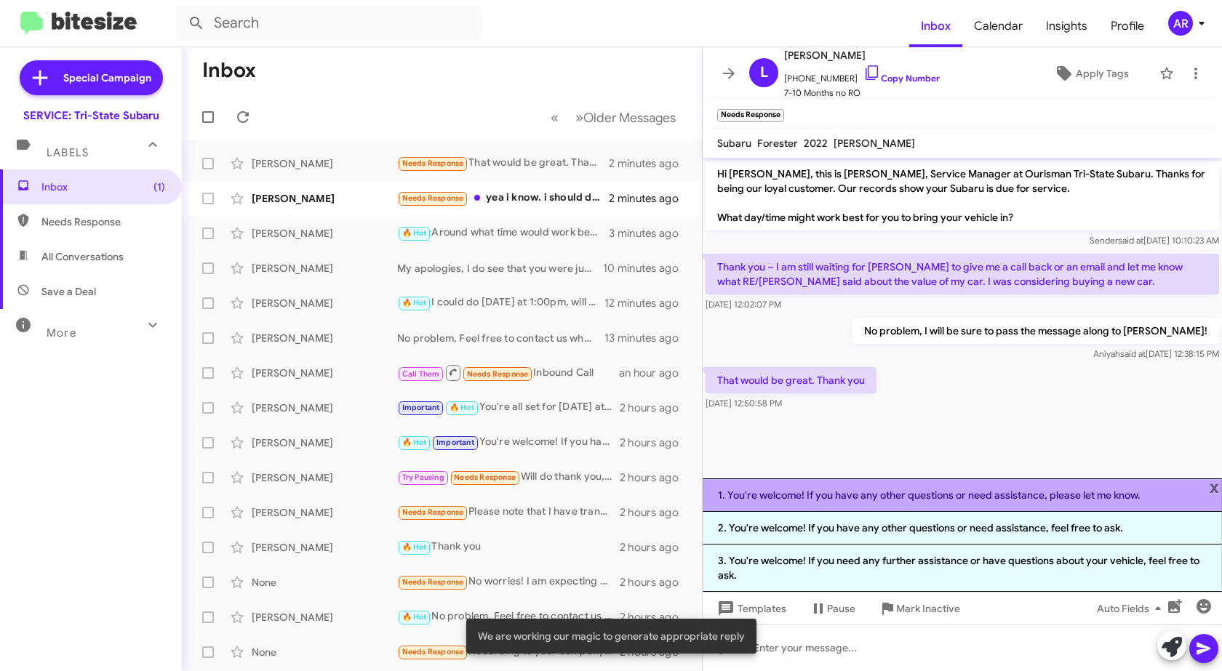
click at [932, 492] on li "1. You're welcome! If you have any other questions or need assistance, please l…" at bounding box center [962, 495] width 519 height 33
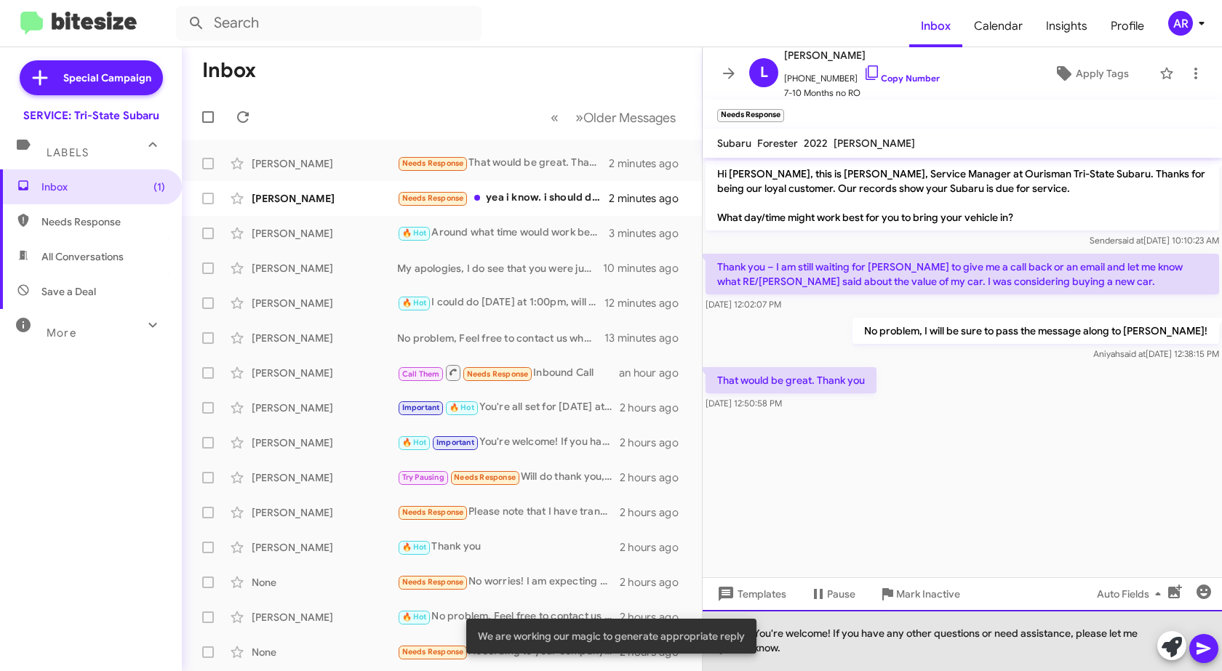
click at [1020, 658] on div "You're welcome! If you have any other questions or need assistance, please let …" at bounding box center [962, 640] width 519 height 61
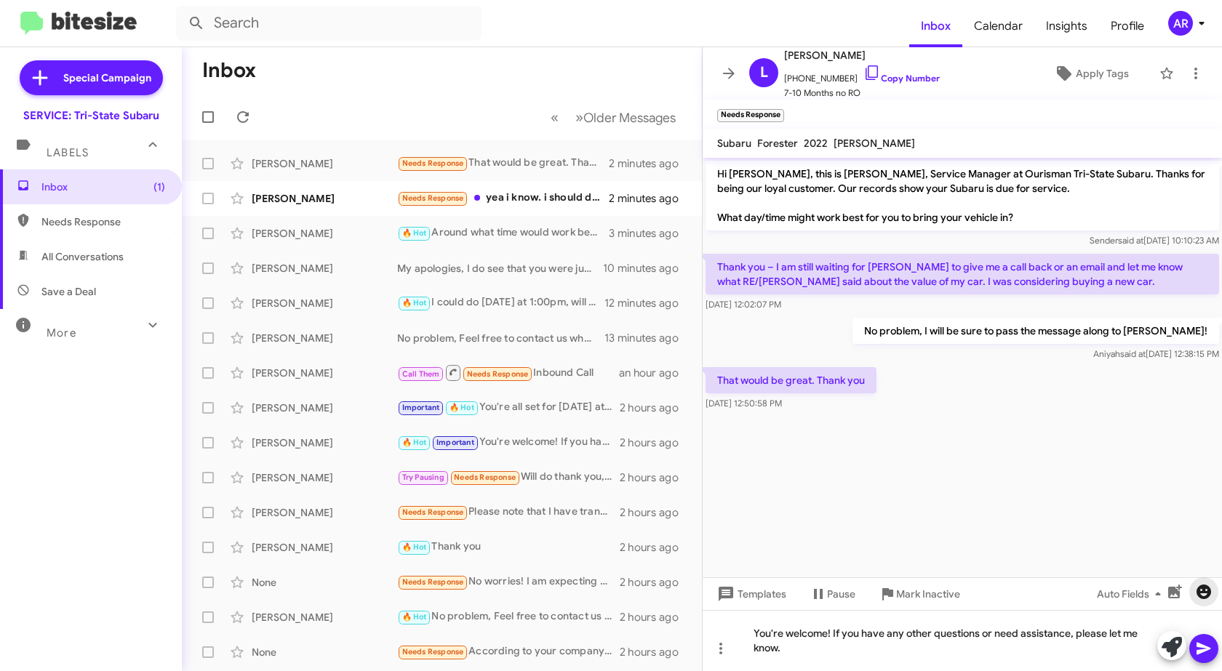
click at [1216, 591] on span "button" at bounding box center [1203, 591] width 29 height 17
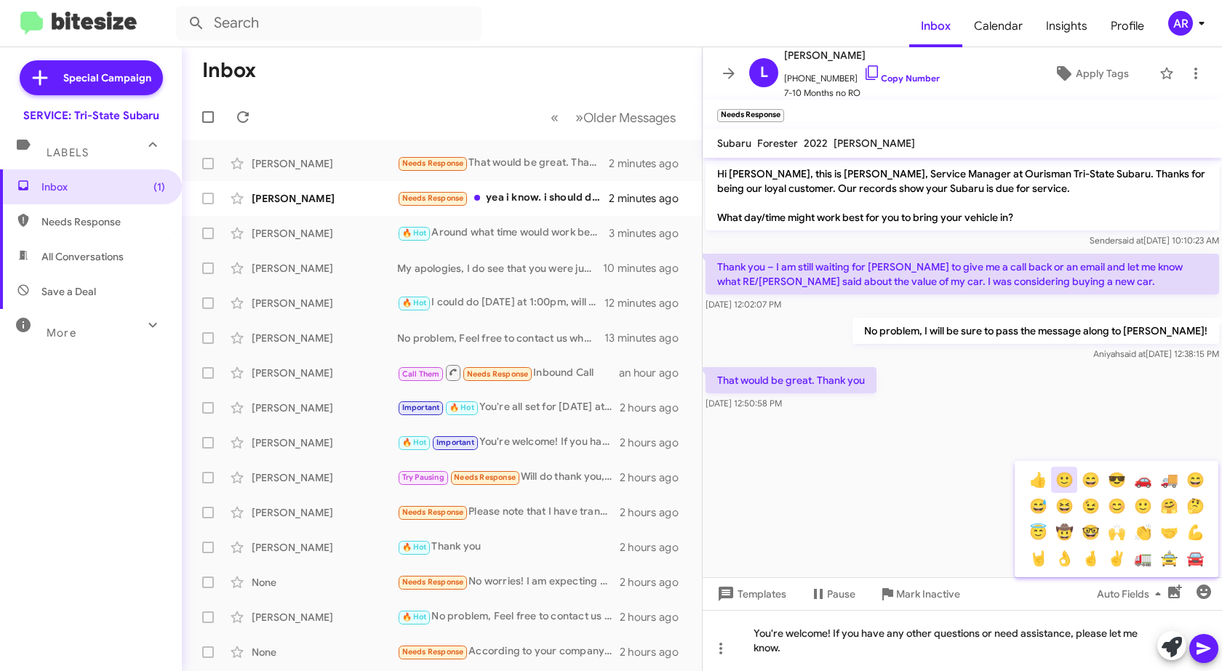
click at [1073, 477] on button "🙂" at bounding box center [1064, 480] width 26 height 26
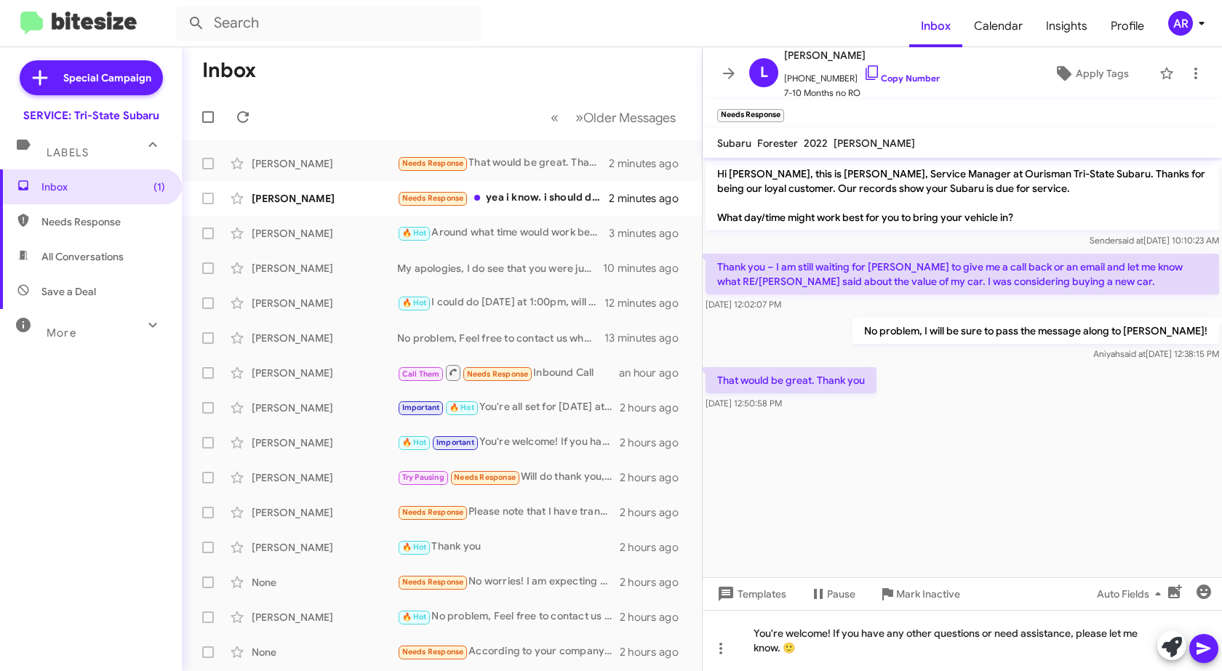
click at [1206, 646] on icon at bounding box center [1203, 648] width 17 height 17
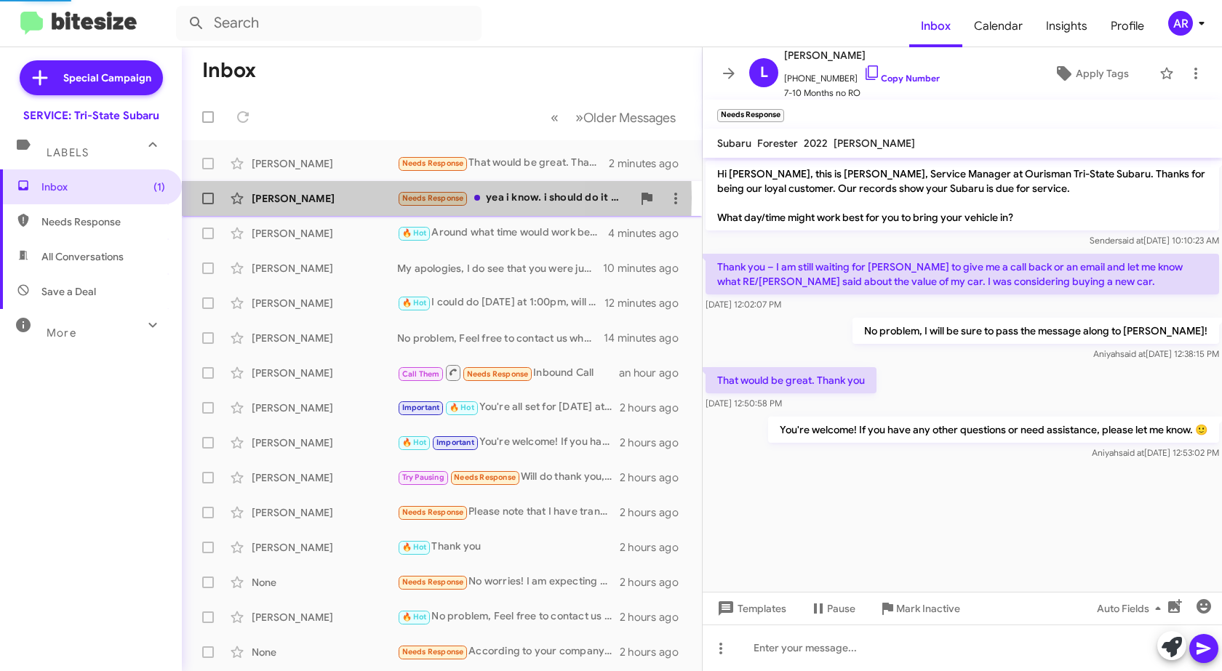
click at [268, 198] on div "[PERSON_NAME]" at bounding box center [325, 198] width 146 height 15
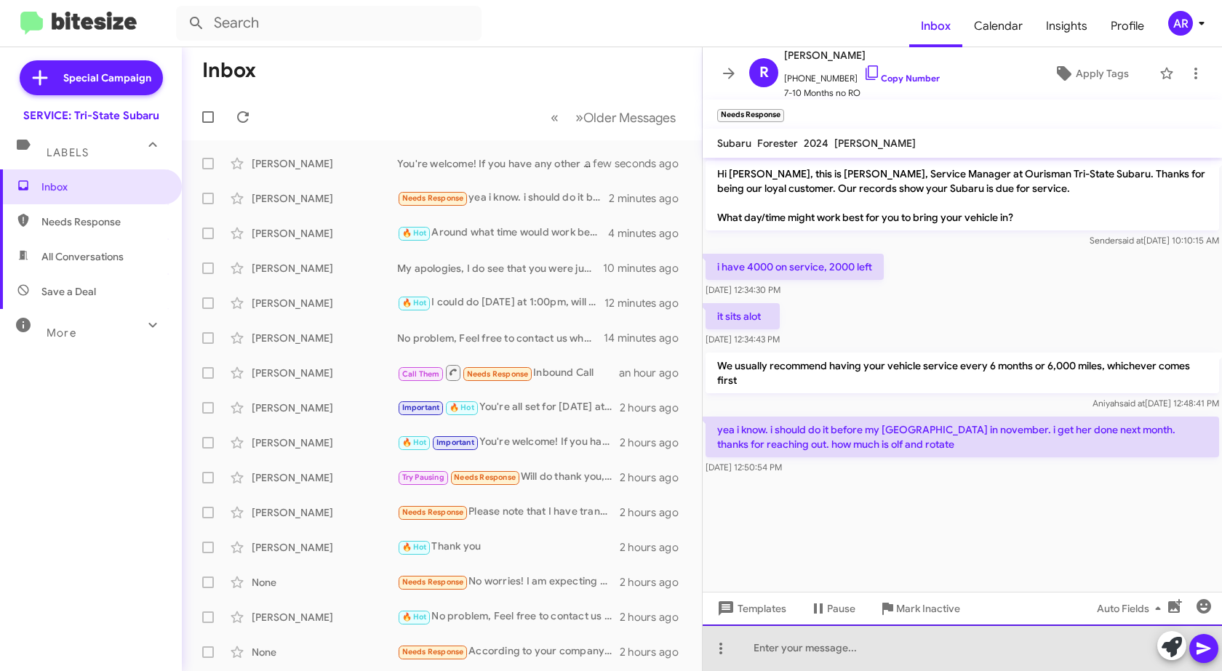
click at [784, 649] on div at bounding box center [962, 648] width 519 height 47
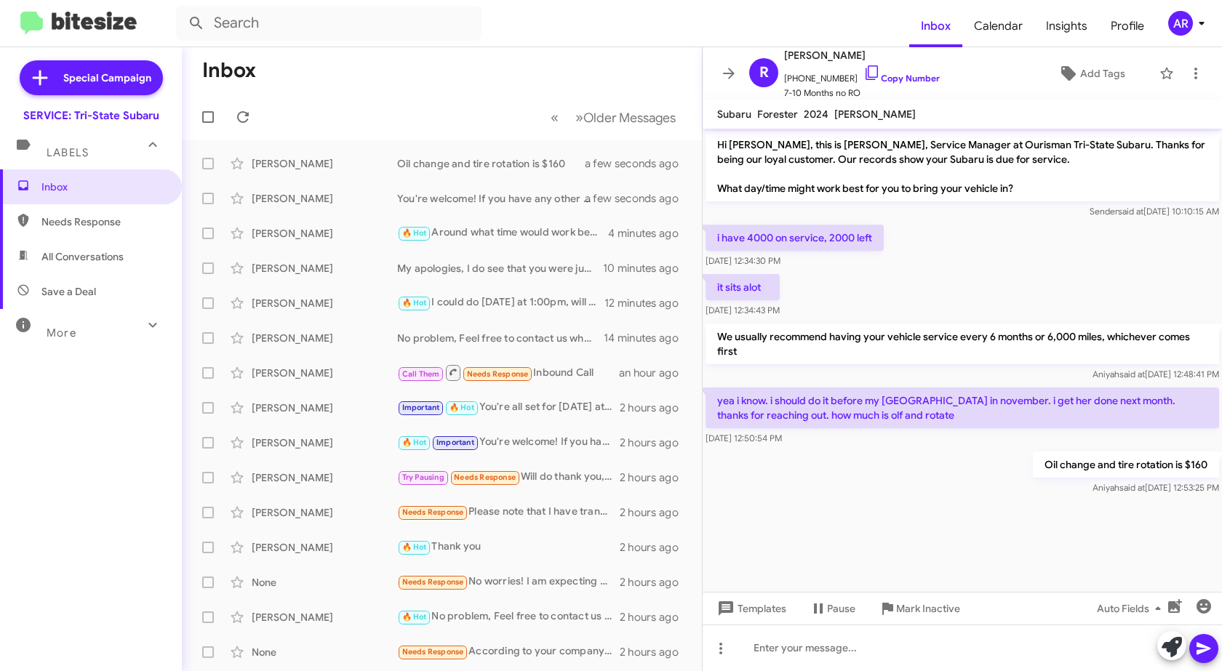
click at [105, 223] on span "Needs Response" at bounding box center [103, 222] width 124 height 15
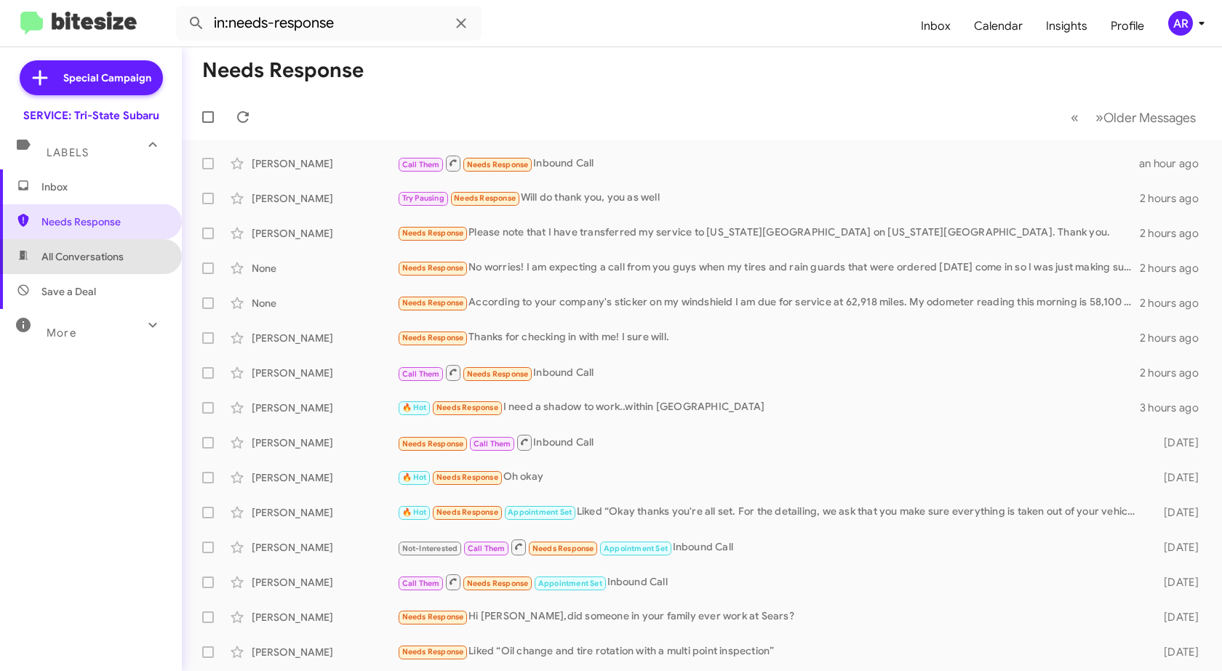
click at [95, 259] on span "All Conversations" at bounding box center [82, 257] width 82 height 15
type input "in:all-conversations"
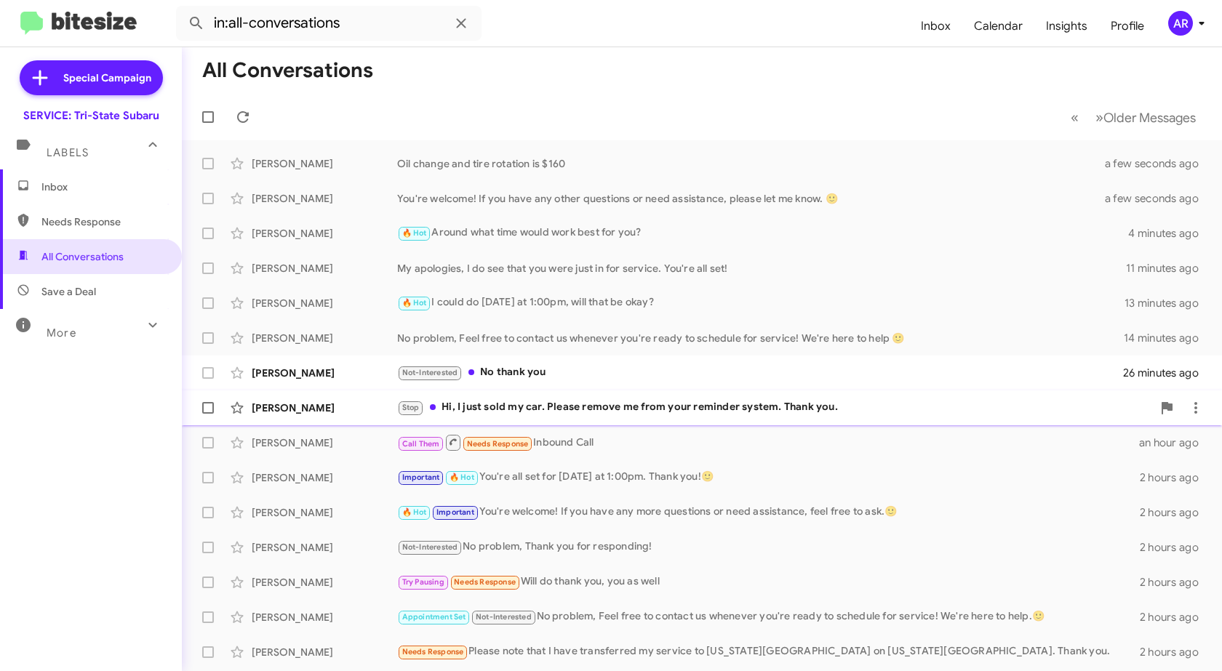
click at [853, 415] on div "Stop Hi, I just sold my car. Please remove me from your reminder system. Thank …" at bounding box center [774, 407] width 755 height 17
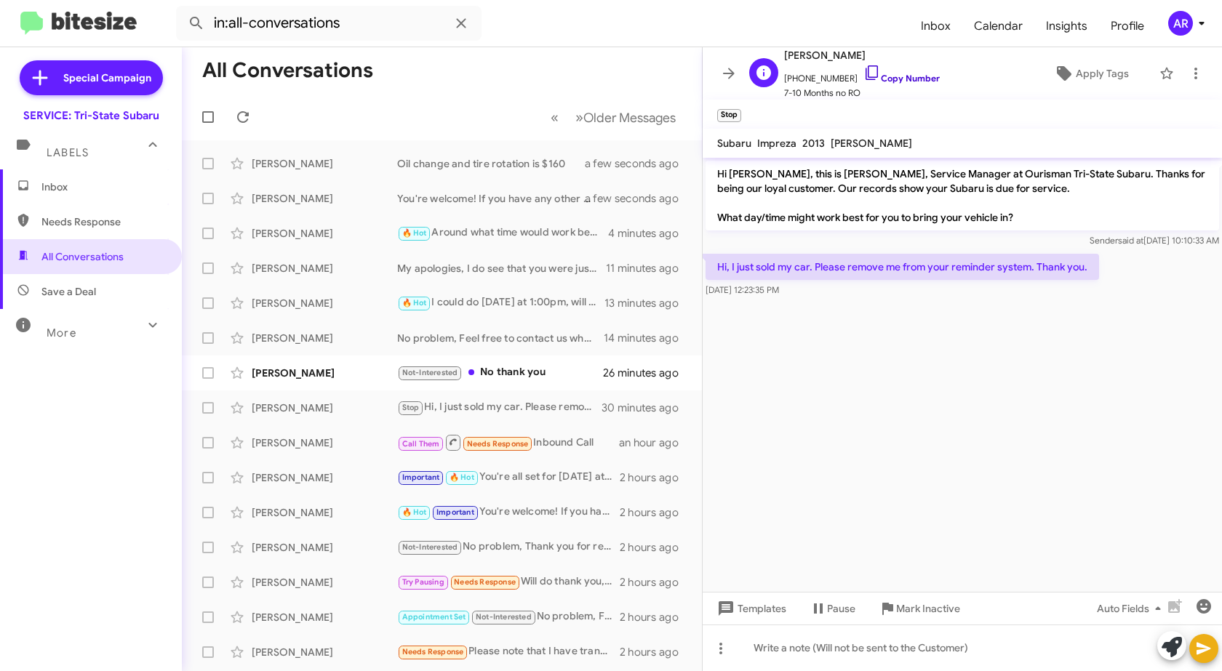
click at [864, 74] on icon at bounding box center [872, 72] width 17 height 17
click at [58, 198] on span "Inbox" at bounding box center [91, 187] width 182 height 35
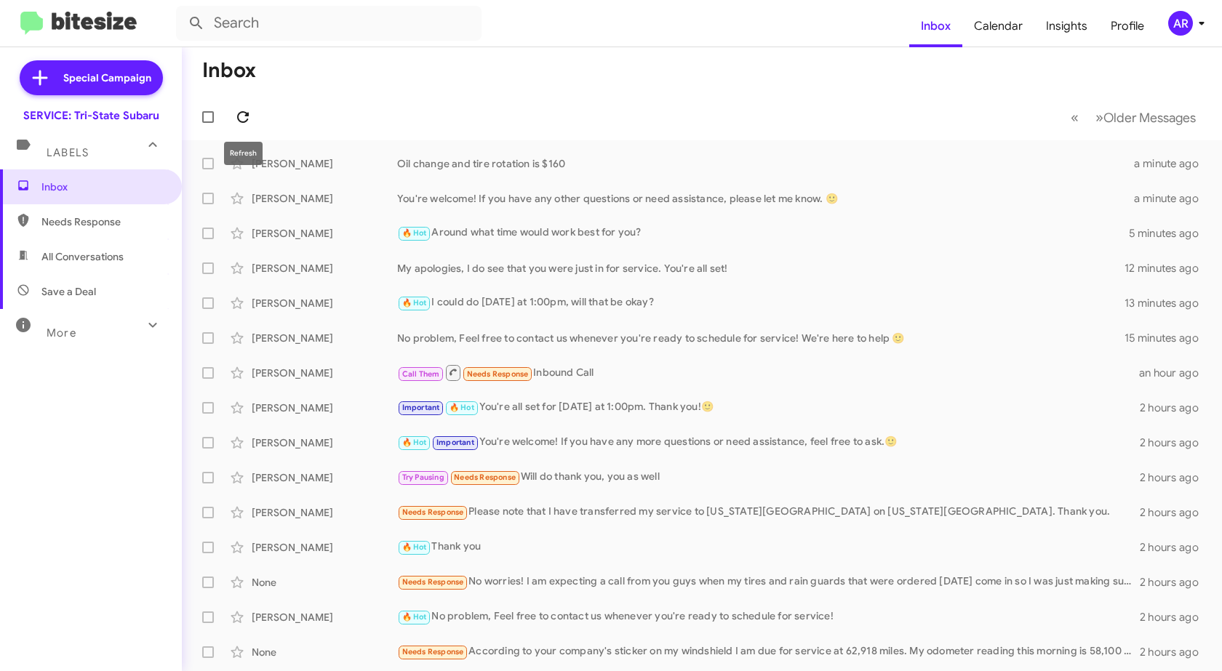
click at [247, 116] on icon at bounding box center [243, 117] width 12 height 12
click at [243, 120] on icon at bounding box center [242, 116] width 17 height 17
click at [243, 118] on icon at bounding box center [242, 116] width 17 height 17
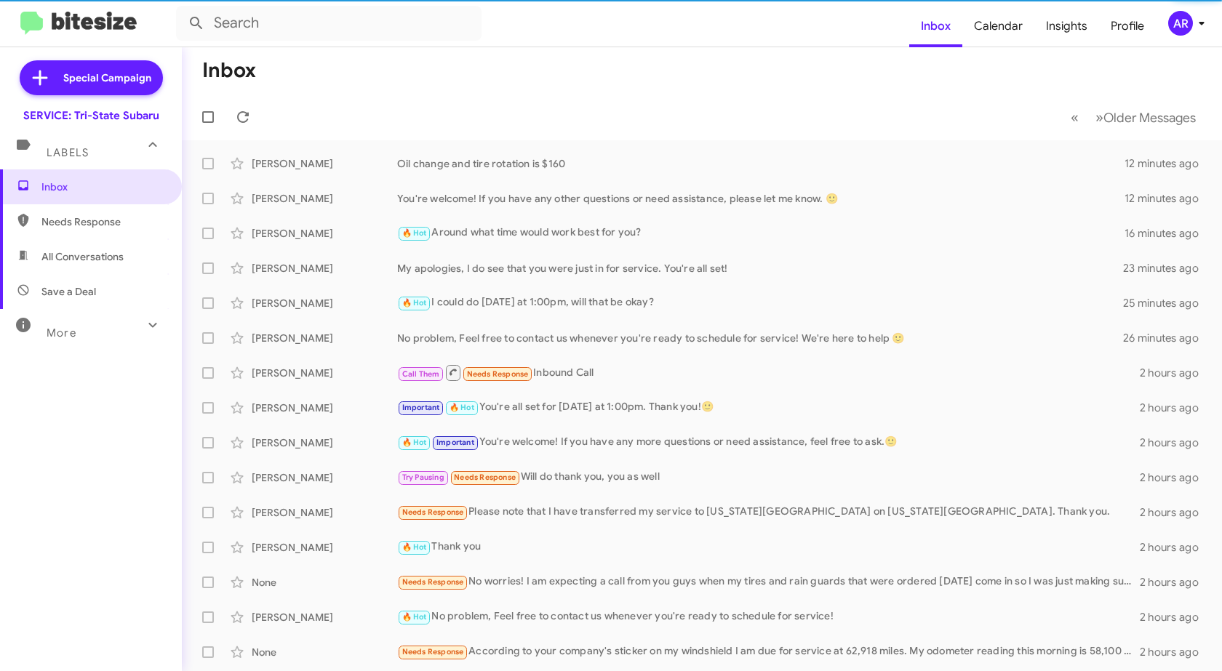
click at [108, 221] on span "Needs Response" at bounding box center [103, 222] width 124 height 15
type input "in:needs-response"
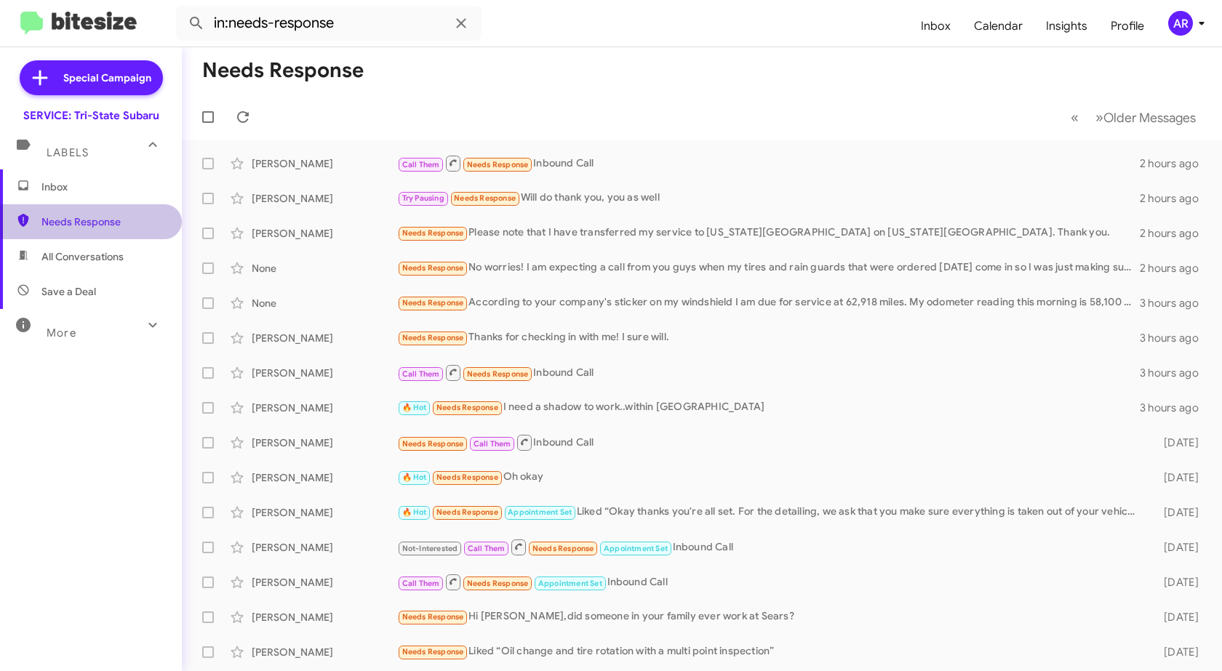
click at [100, 215] on span "Needs Response" at bounding box center [103, 222] width 124 height 15
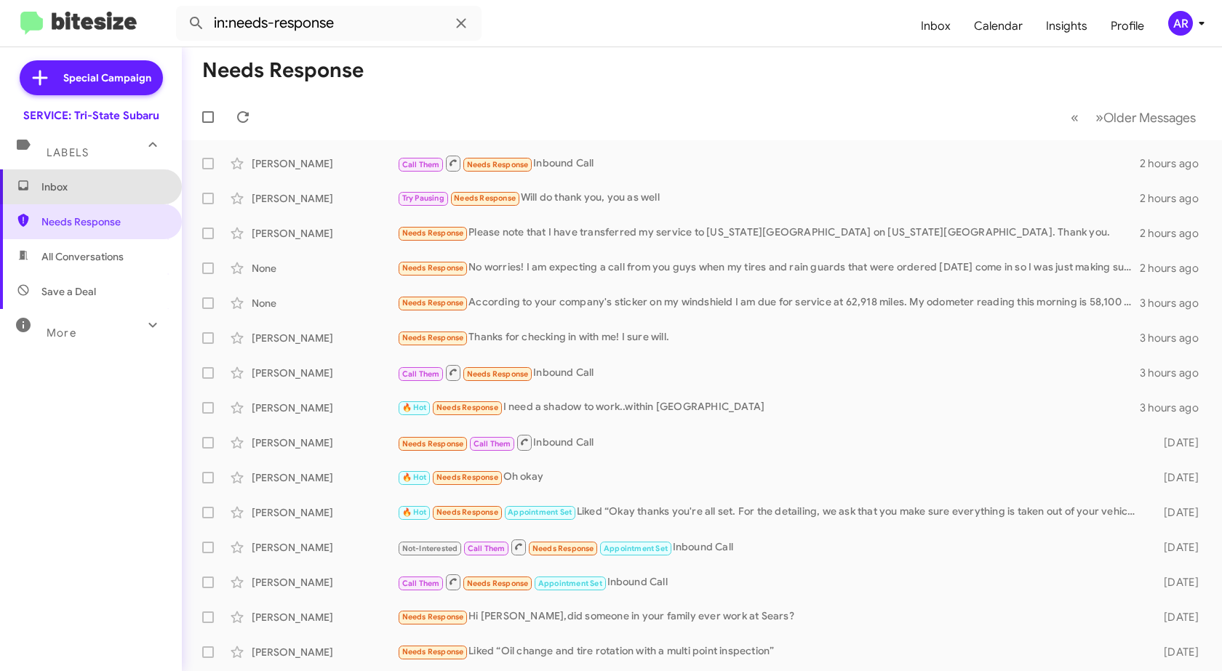
click at [110, 183] on span "Inbox" at bounding box center [103, 187] width 124 height 15
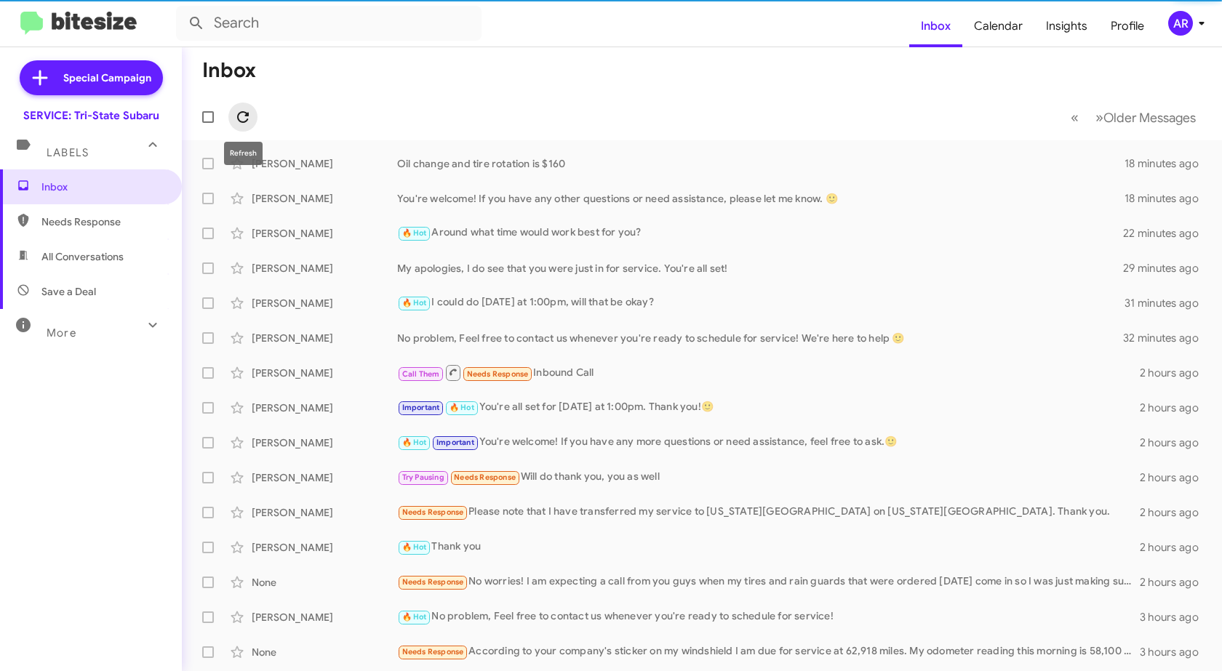
click at [239, 124] on icon at bounding box center [242, 116] width 17 height 17
click at [131, 252] on span "All Conversations" at bounding box center [91, 256] width 182 height 35
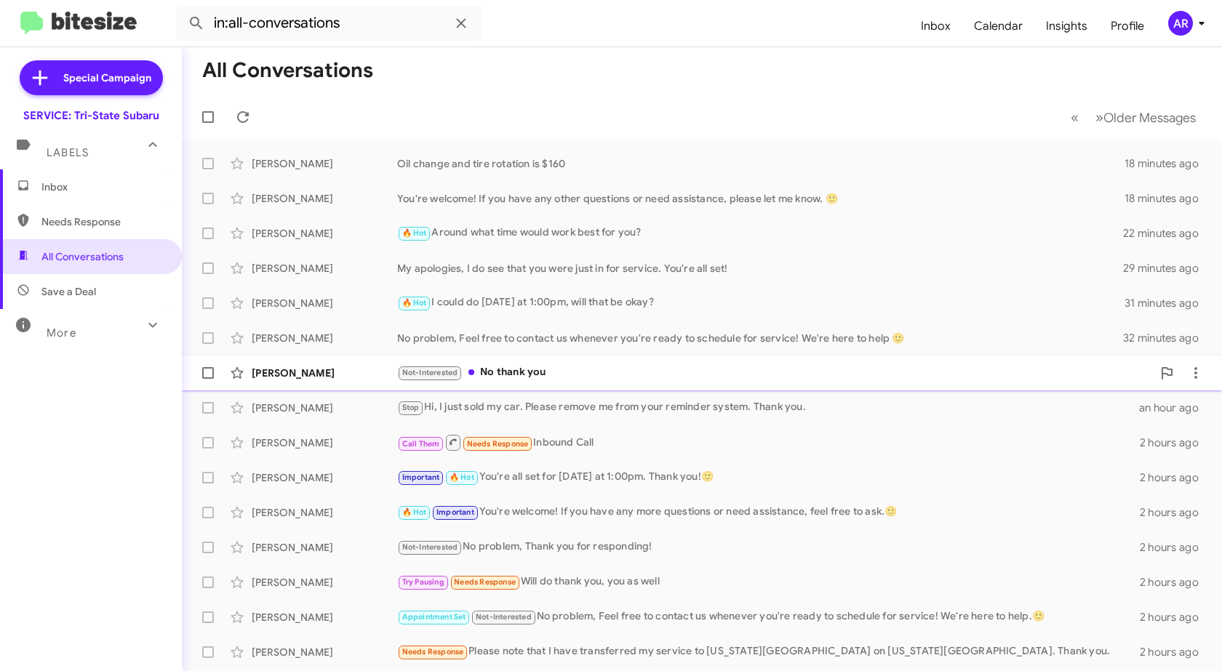
click at [359, 386] on div "[PERSON_NAME] Not-Interested No thank you 44 minutes ago" at bounding box center [702, 373] width 1017 height 29
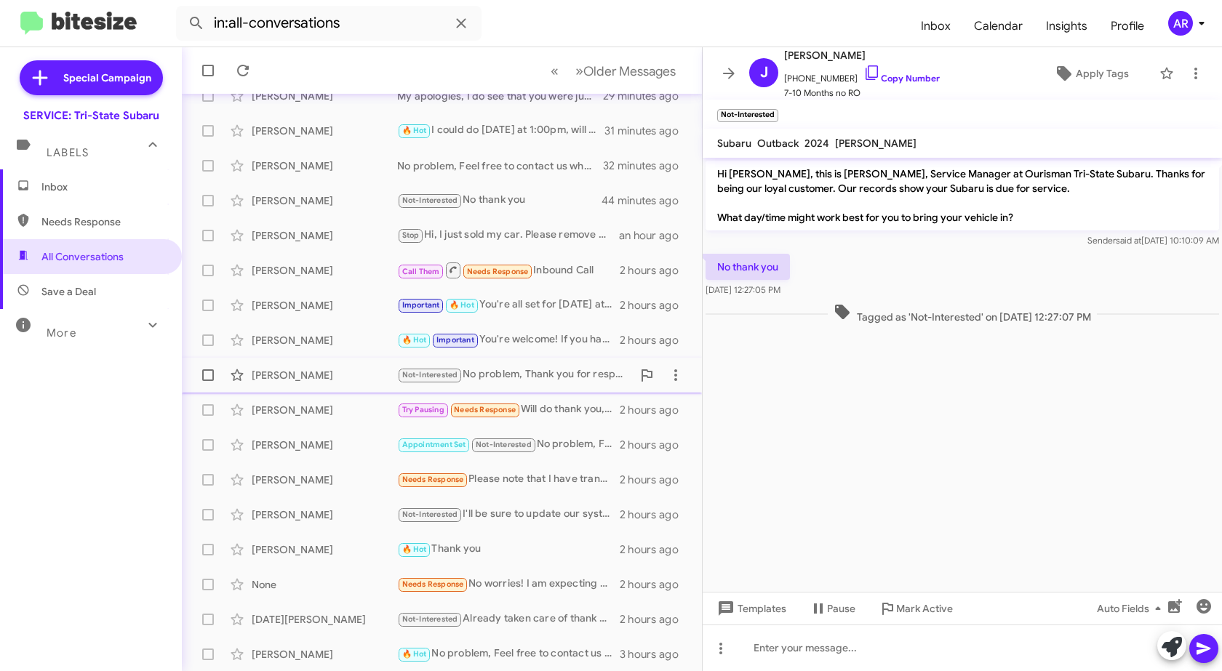
scroll to position [173, 0]
click at [116, 300] on span "Save a Deal" at bounding box center [91, 291] width 182 height 35
type input "in:not-interested"
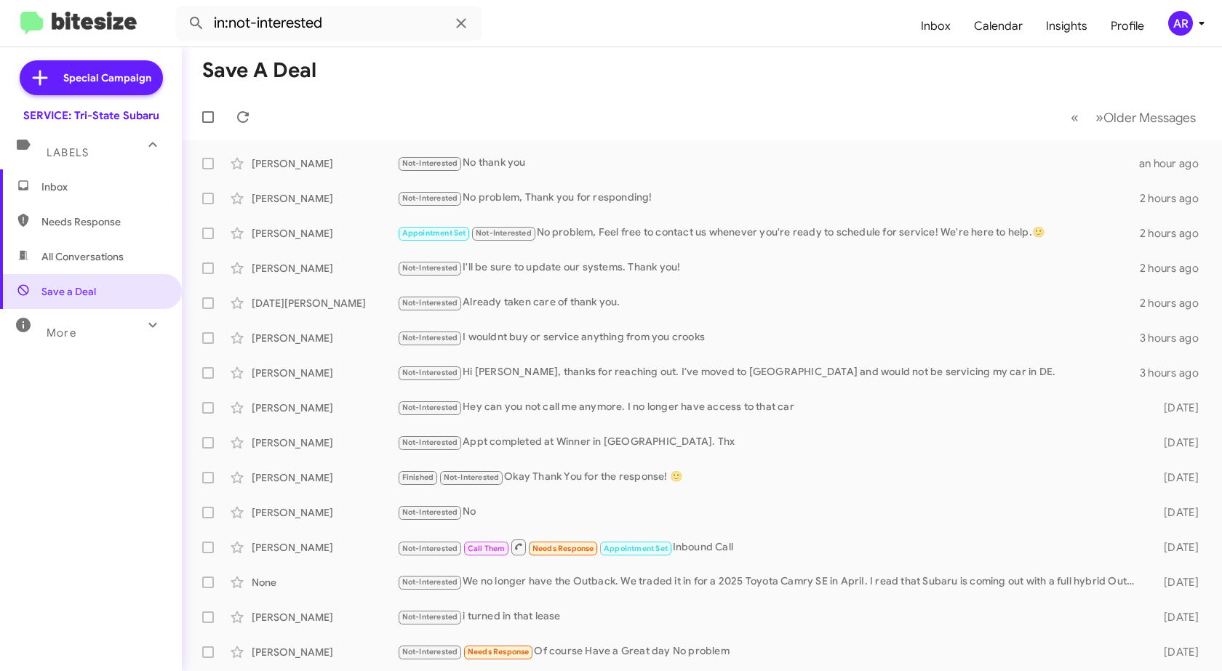
click at [55, 179] on span "Inbox" at bounding box center [91, 187] width 182 height 35
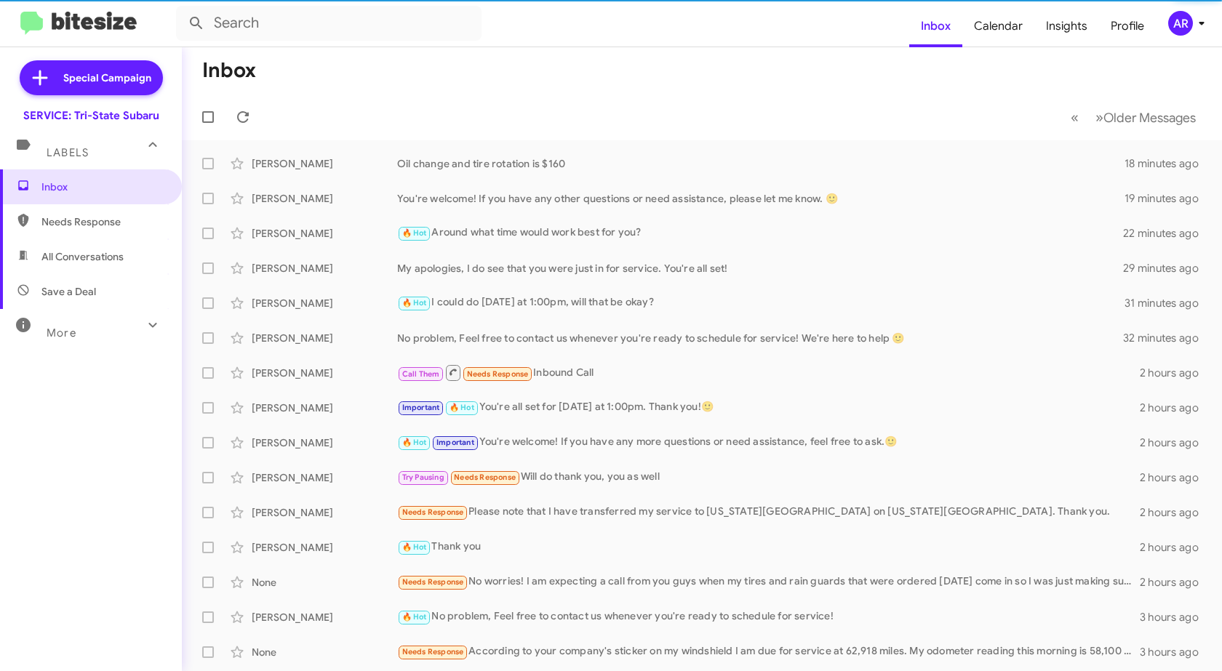
click at [87, 228] on span "Needs Response" at bounding box center [103, 222] width 124 height 15
type input "in:needs-response"
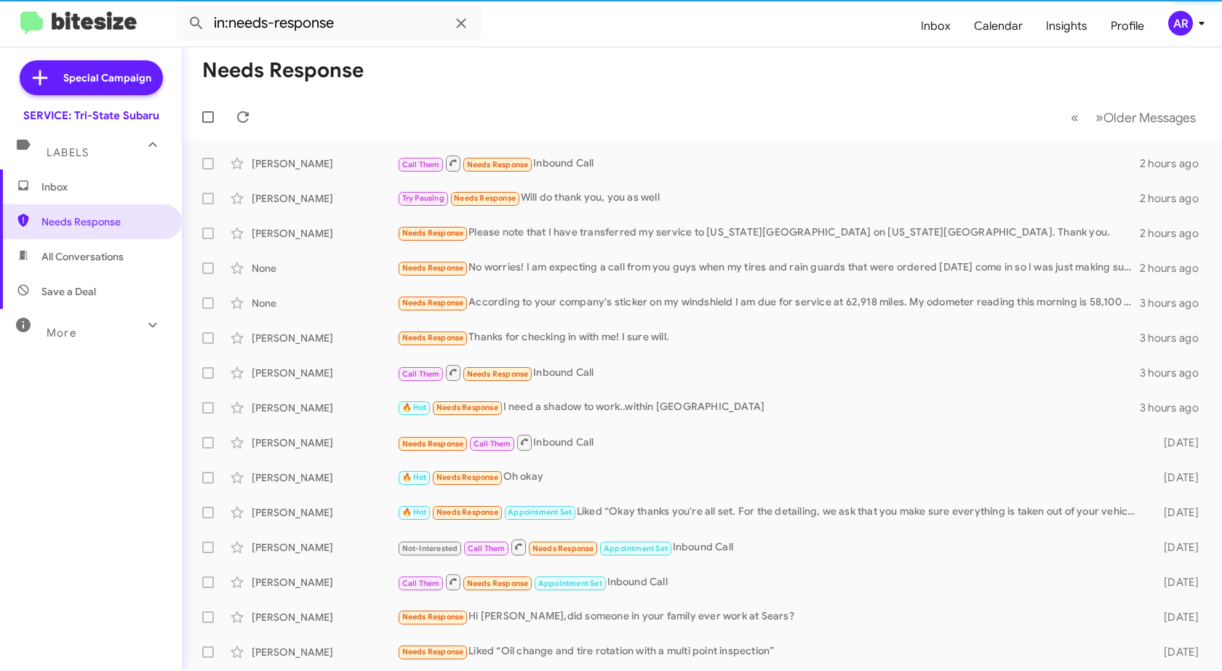
click at [103, 186] on span "Inbox" at bounding box center [103, 187] width 124 height 15
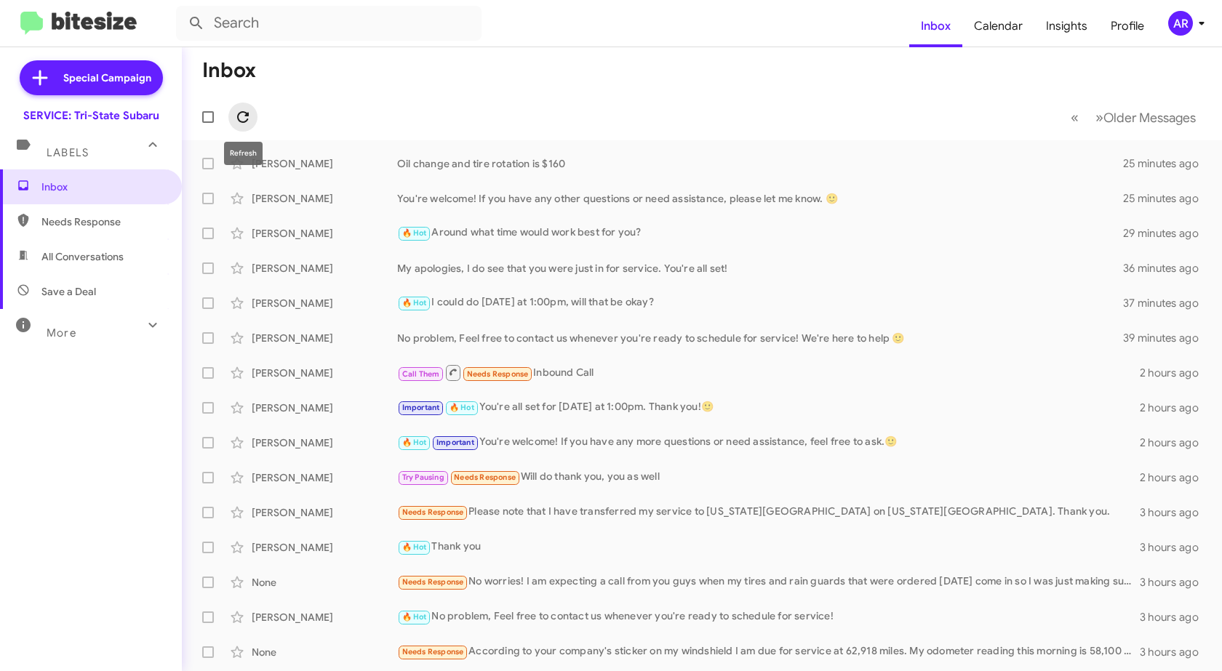
click at [234, 113] on span at bounding box center [242, 116] width 29 height 17
click at [125, 226] on span "Needs Response" at bounding box center [103, 222] width 124 height 15
type input "in:needs-response"
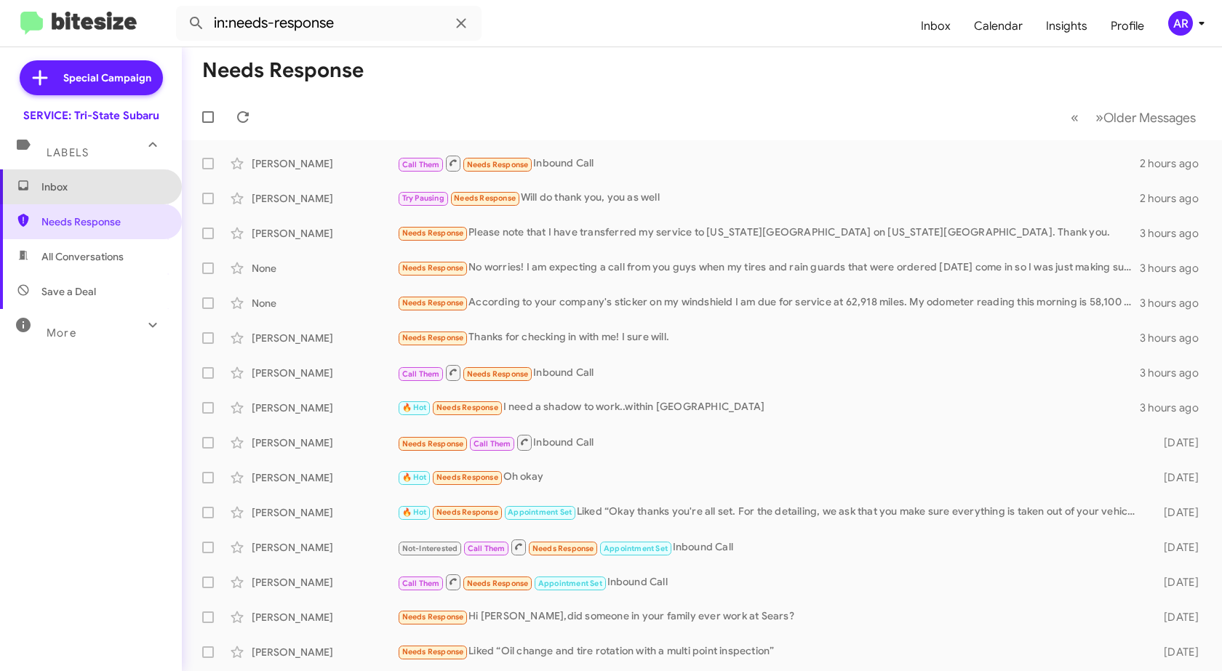
click at [125, 183] on span "Inbox" at bounding box center [103, 187] width 124 height 15
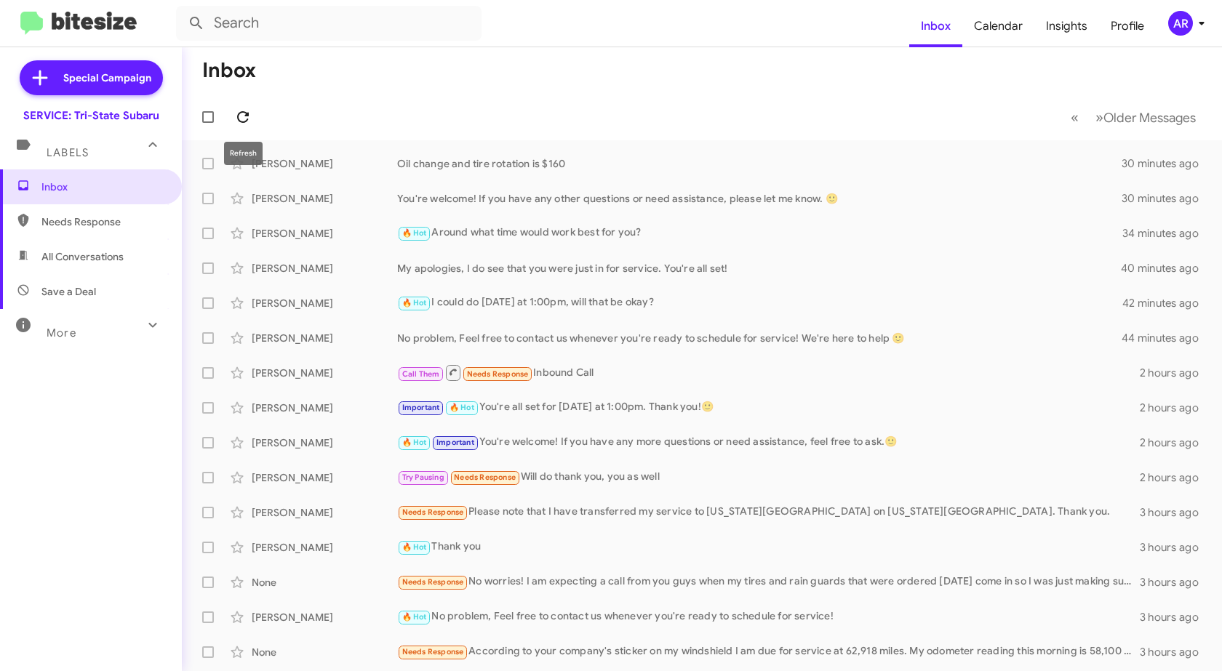
click at [247, 113] on icon at bounding box center [243, 117] width 12 height 12
click at [252, 117] on span at bounding box center [242, 116] width 29 height 17
click at [243, 116] on icon at bounding box center [242, 116] width 17 height 17
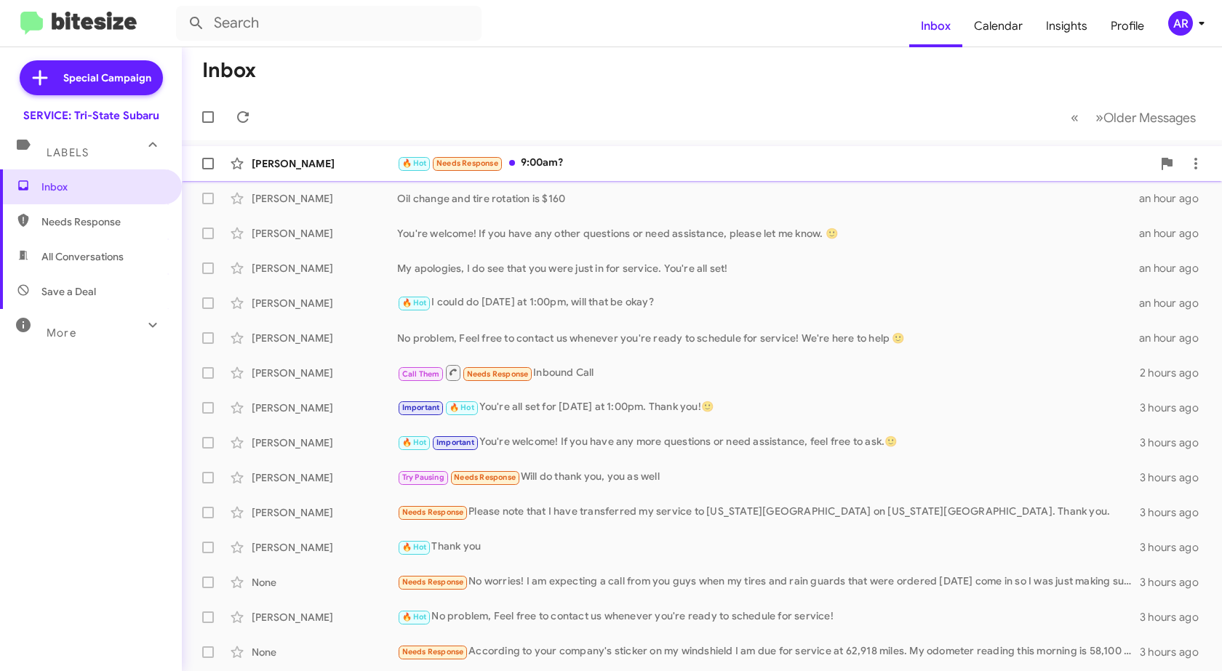
click at [317, 167] on div "[PERSON_NAME]" at bounding box center [325, 163] width 146 height 15
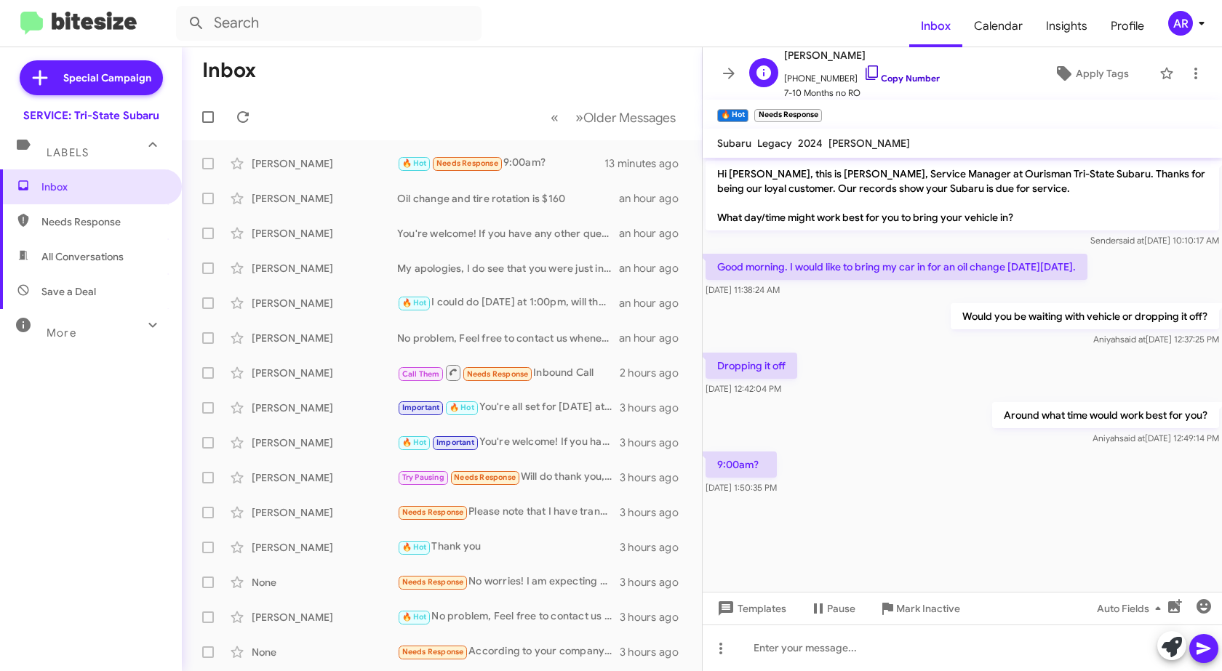
click at [864, 65] on icon at bounding box center [872, 72] width 17 height 17
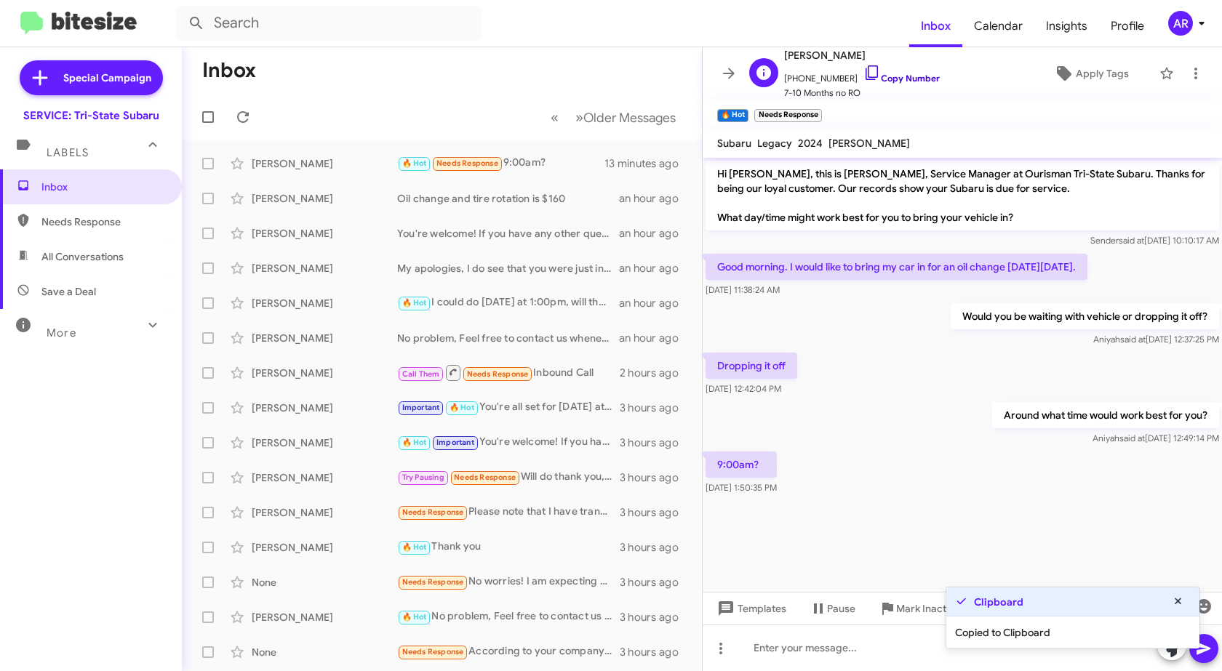
click at [864, 65] on icon at bounding box center [872, 72] width 17 height 17
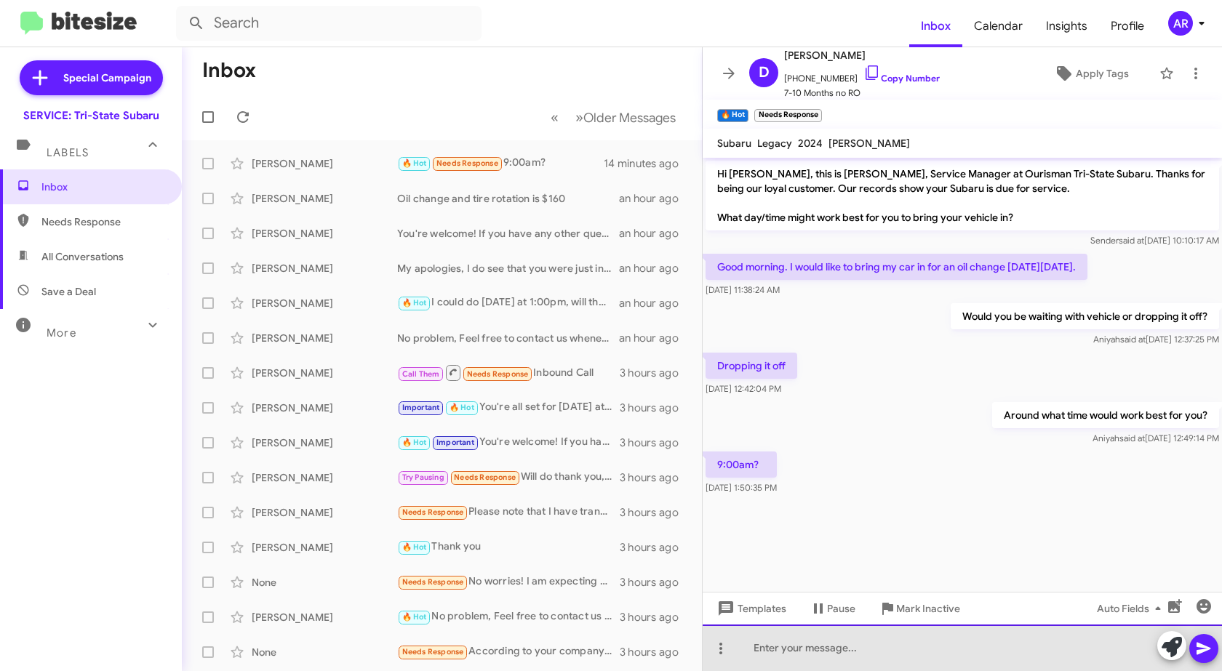
click at [979, 656] on div at bounding box center [962, 648] width 519 height 47
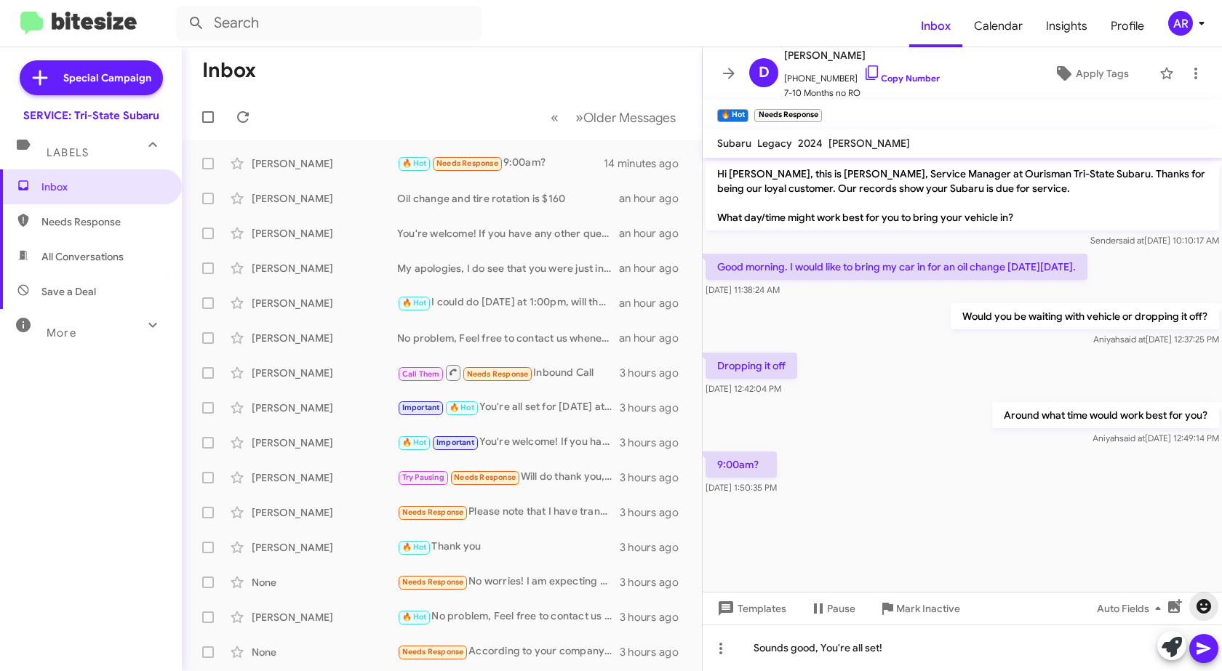
click at [1202, 599] on icon "button" at bounding box center [1203, 606] width 17 height 17
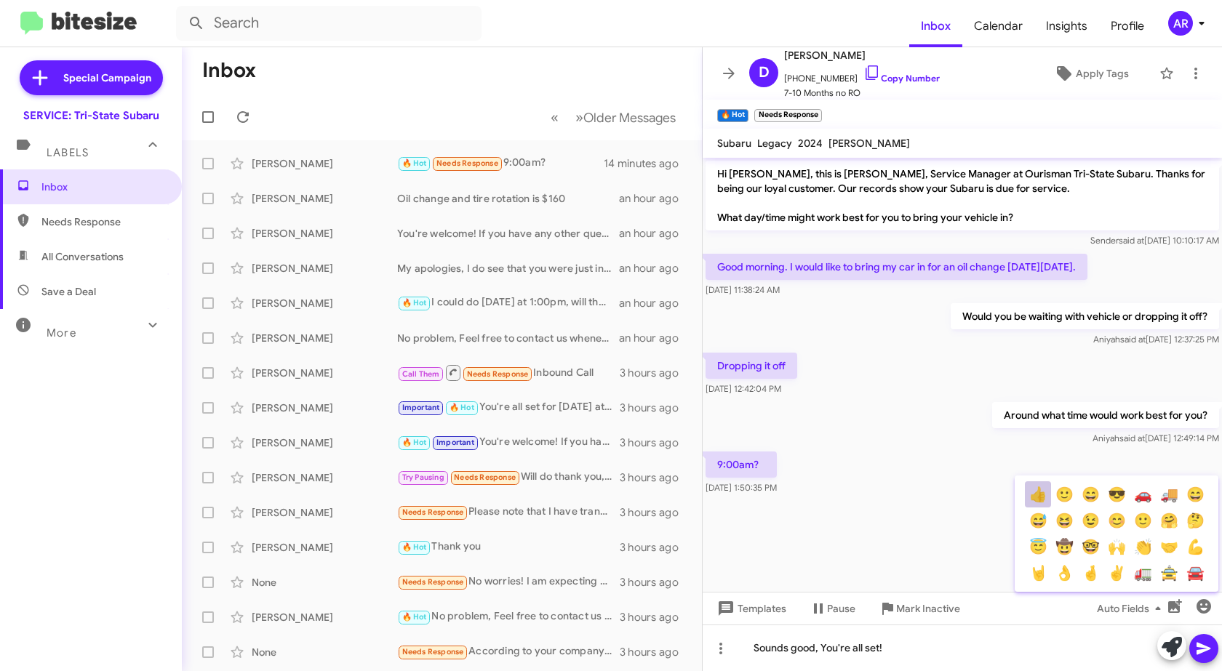
click at [1046, 493] on button "👍" at bounding box center [1038, 495] width 26 height 26
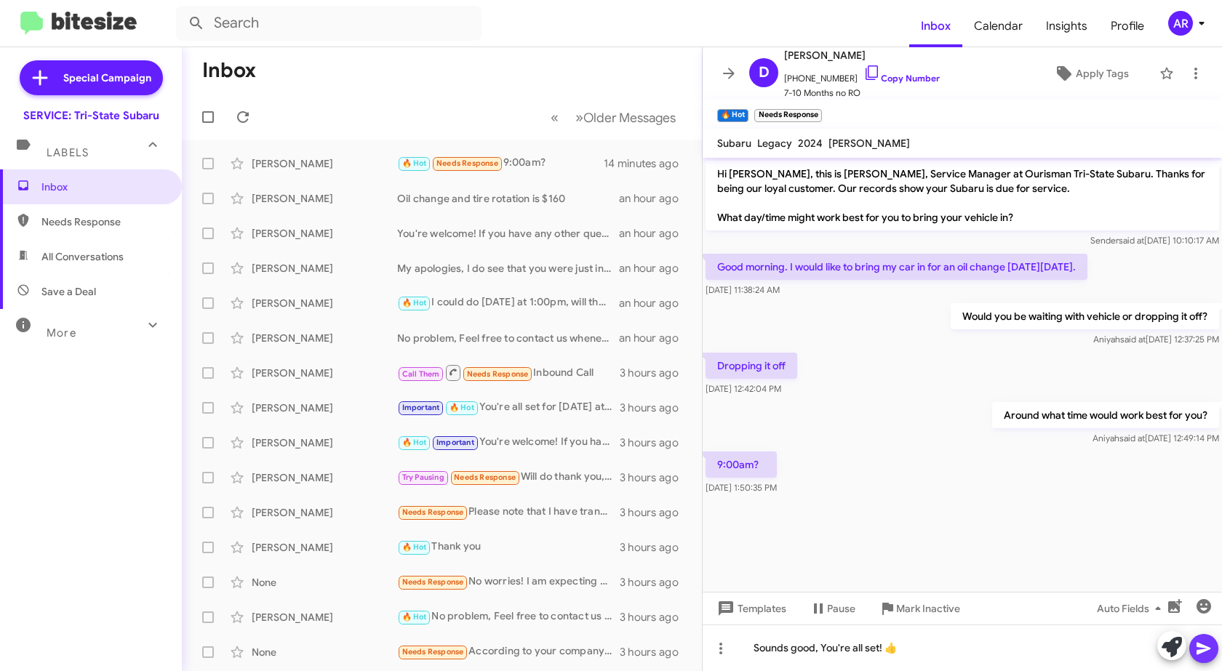
click at [1191, 648] on button at bounding box center [1203, 648] width 29 height 29
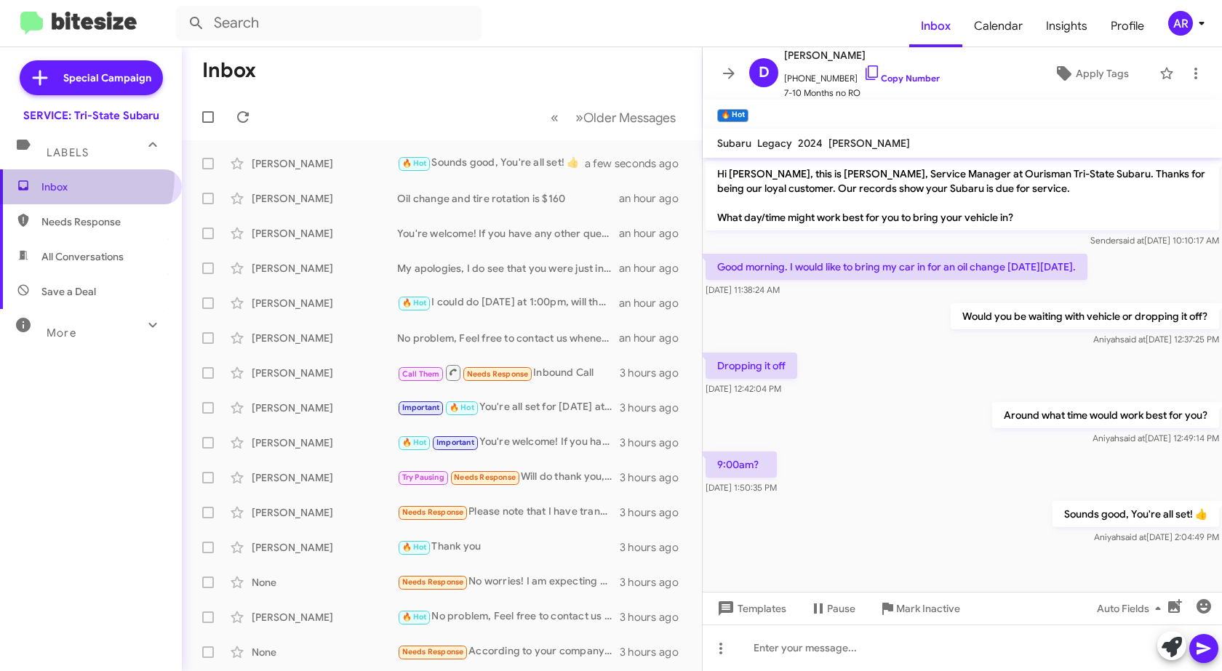
click at [71, 177] on span "Inbox" at bounding box center [91, 187] width 182 height 35
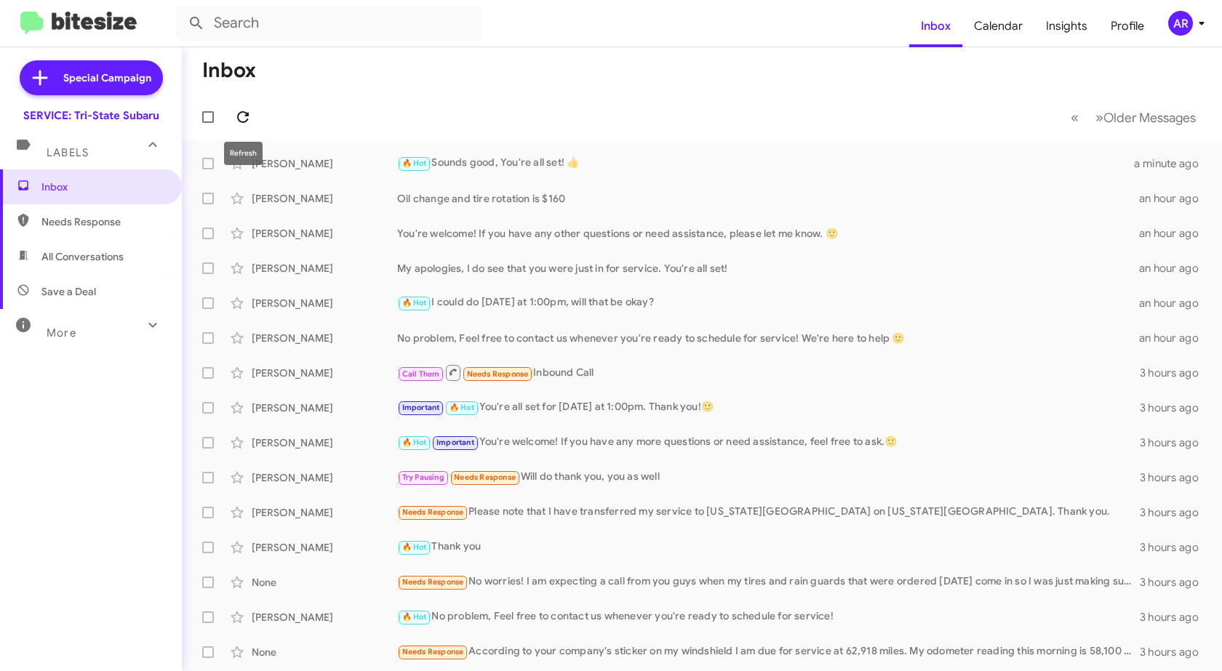
click at [247, 119] on icon at bounding box center [242, 116] width 17 height 17
